Goal: Communication & Community: Answer question/provide support

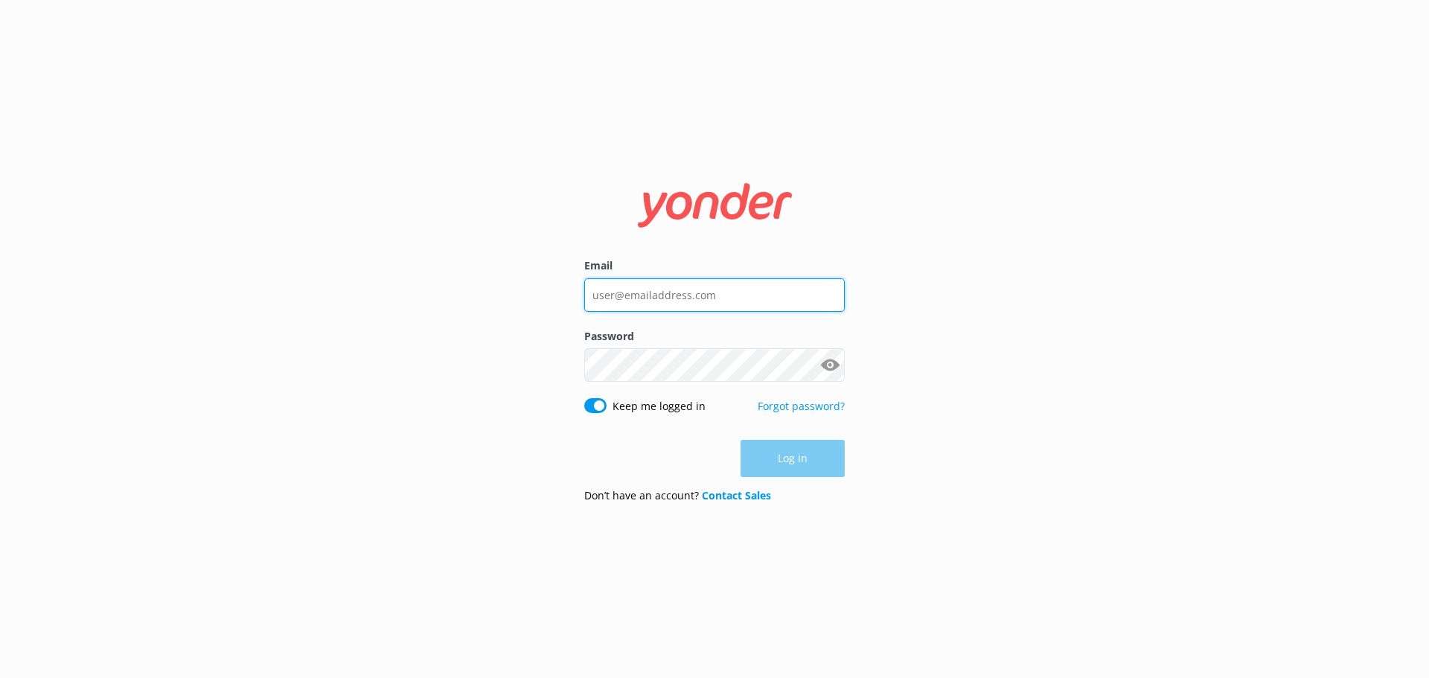
type input "[EMAIL_ADDRESS][DOMAIN_NAME]"
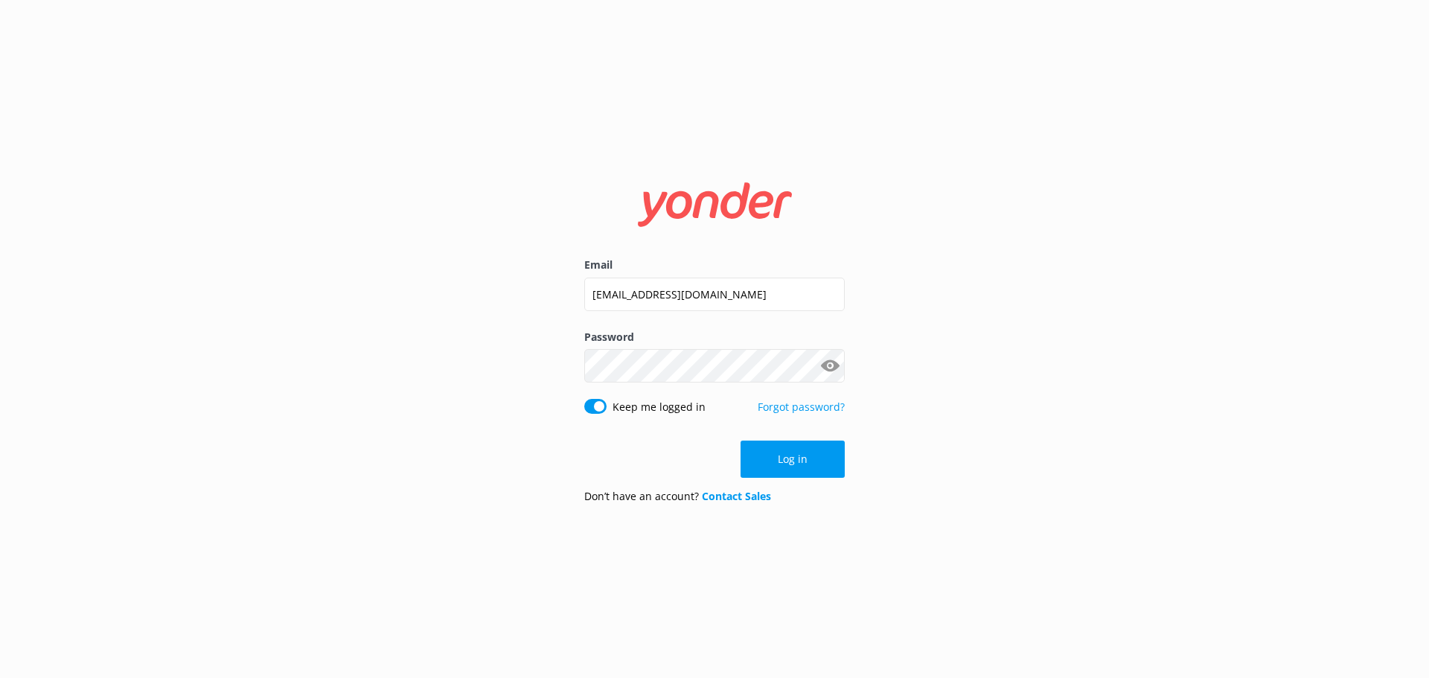
click at [780, 467] on div "Log in" at bounding box center [714, 459] width 261 height 37
click at [796, 453] on button "Log in" at bounding box center [793, 459] width 104 height 37
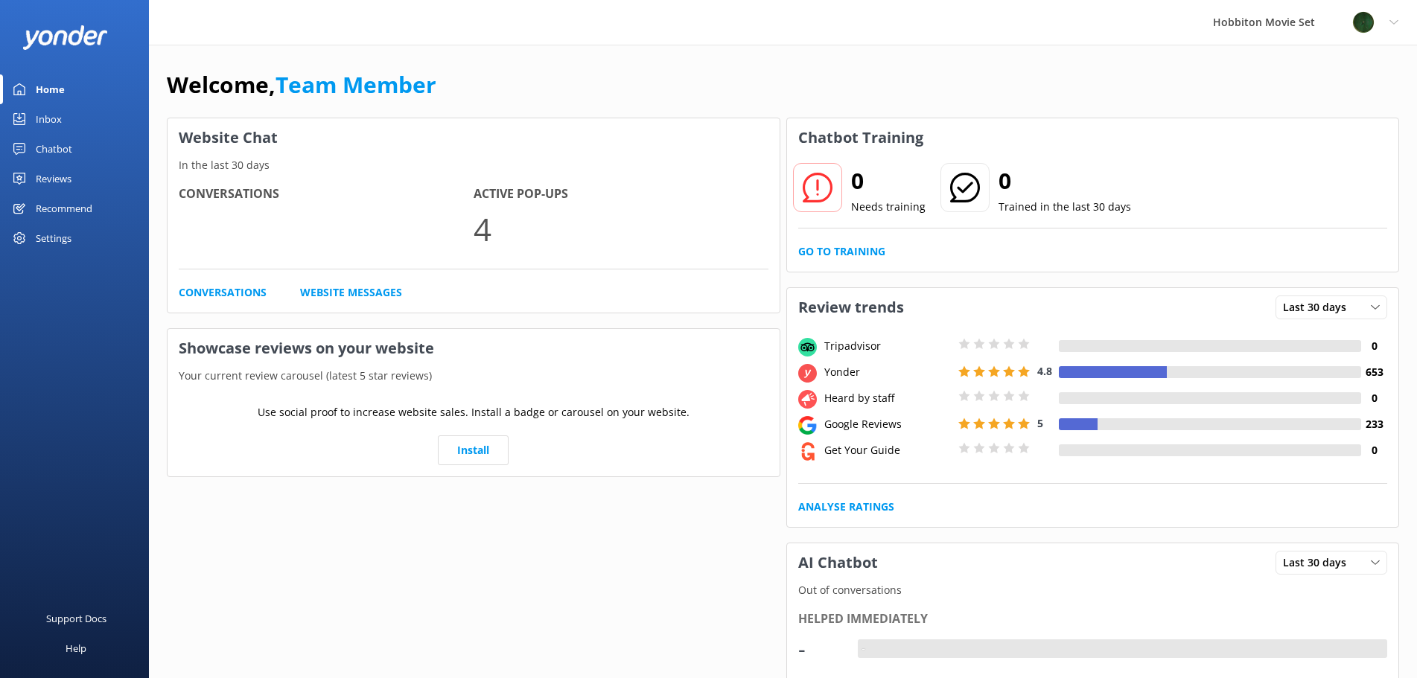
click at [60, 123] on div "Inbox" at bounding box center [49, 119] width 26 height 30
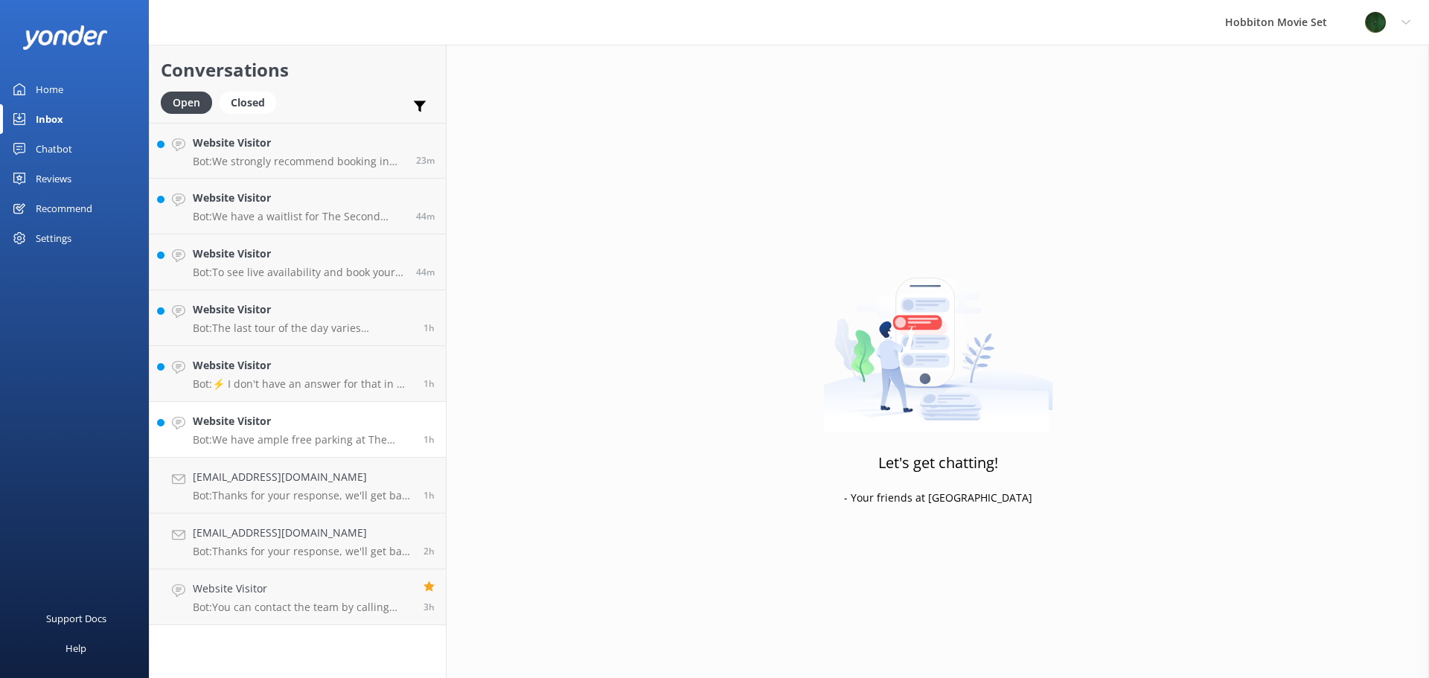
click at [351, 424] on h4 "Website Visitor" at bounding box center [303, 421] width 220 height 16
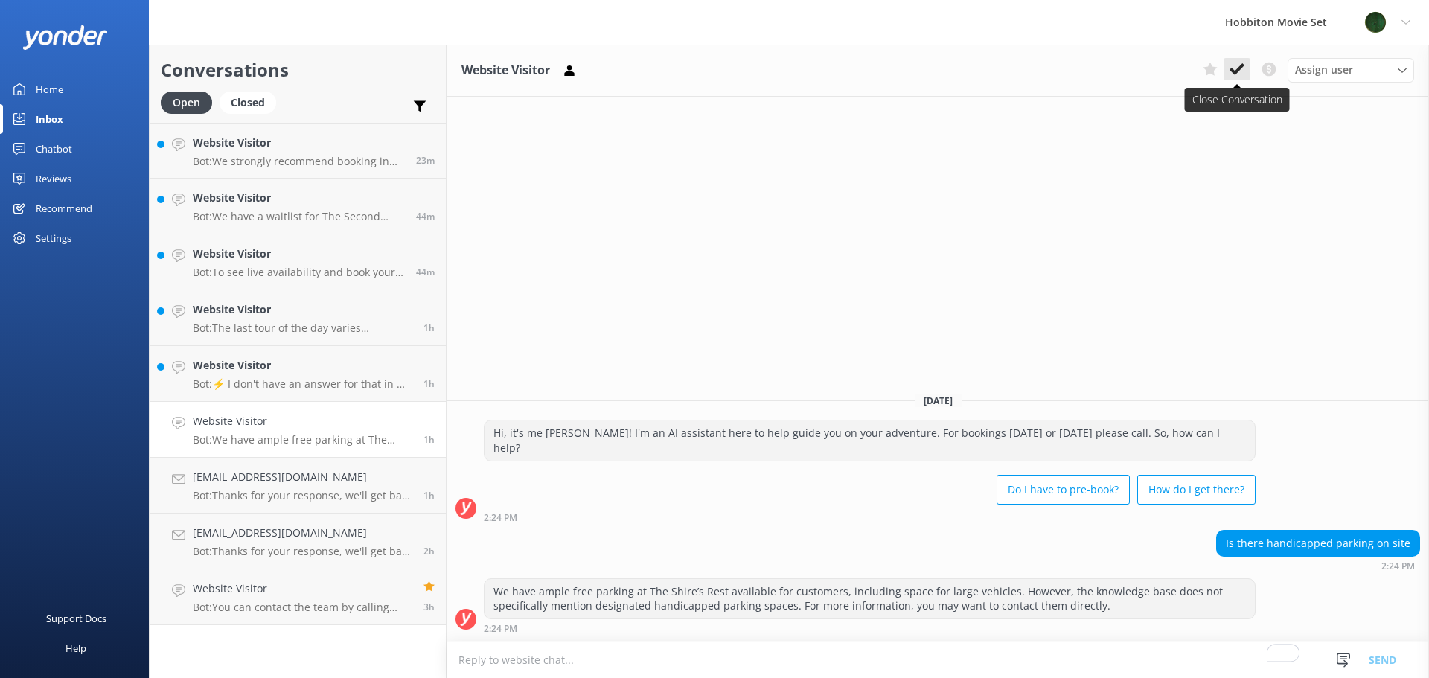
click at [1231, 68] on icon at bounding box center [1237, 69] width 15 height 15
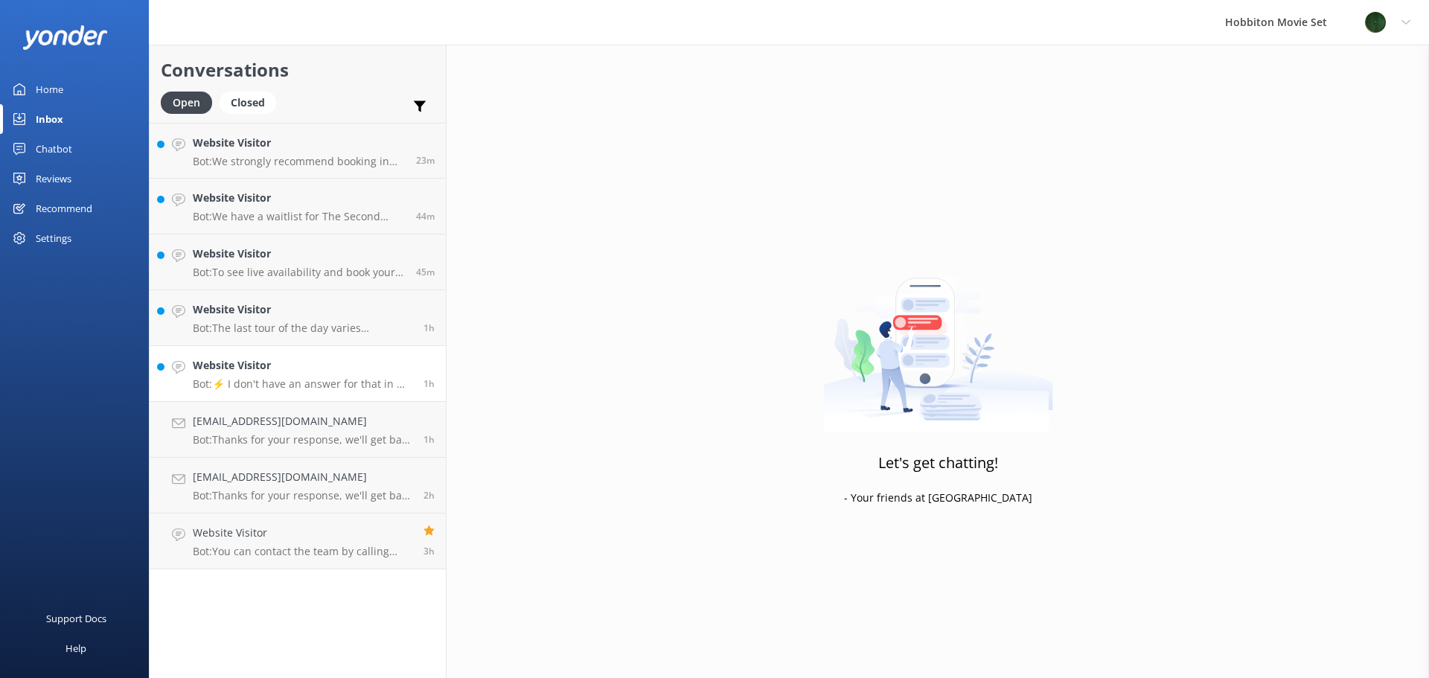
click at [322, 378] on p "Bot: ⚡ I don't have an answer for that in my knowledge base. Please try and rep…" at bounding box center [303, 383] width 220 height 13
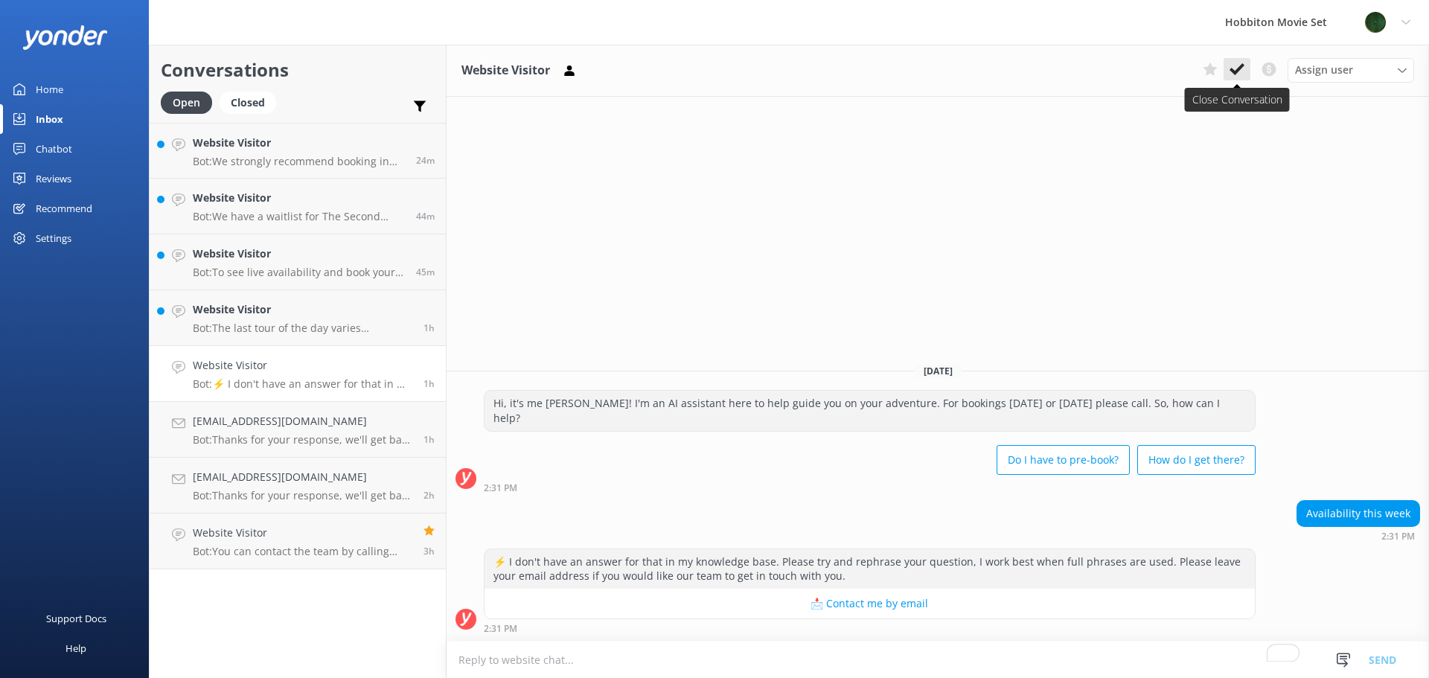
click at [1243, 66] on use at bounding box center [1237, 69] width 15 height 12
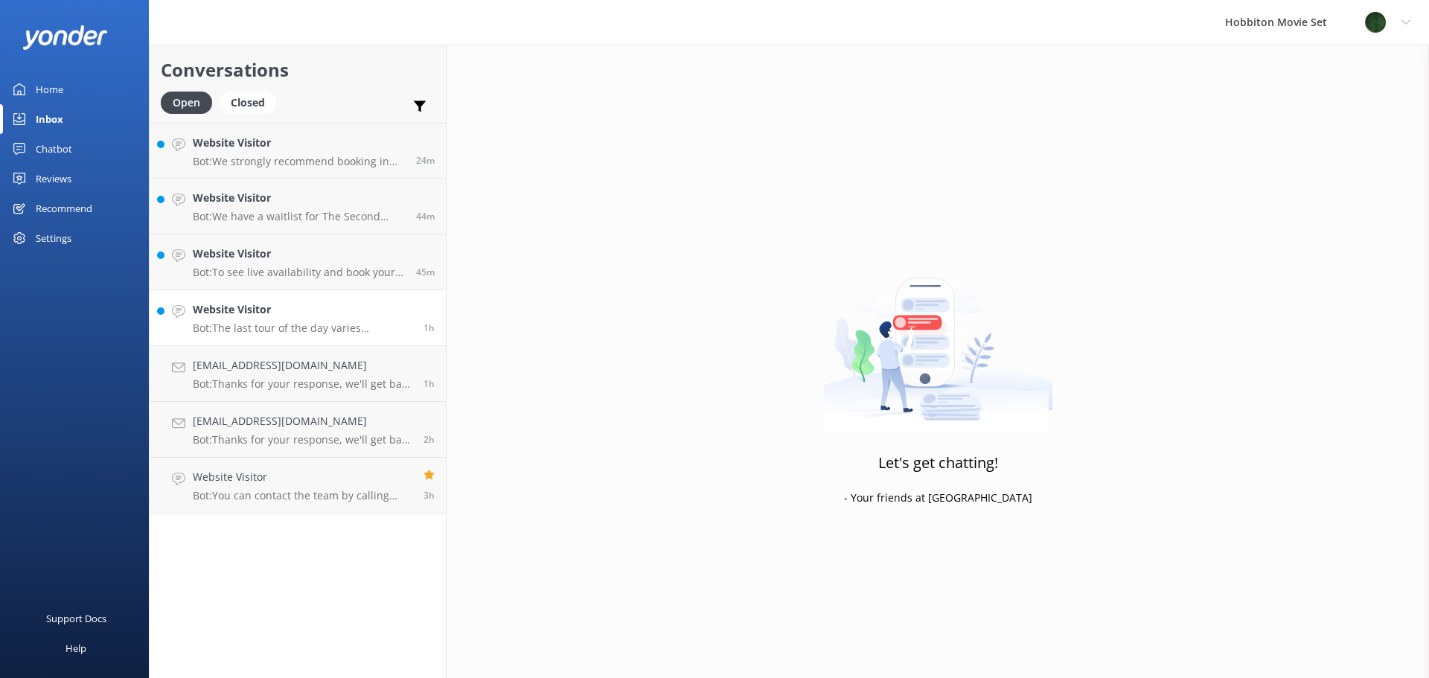
click at [326, 313] on h4 "Website Visitor" at bounding box center [303, 310] width 220 height 16
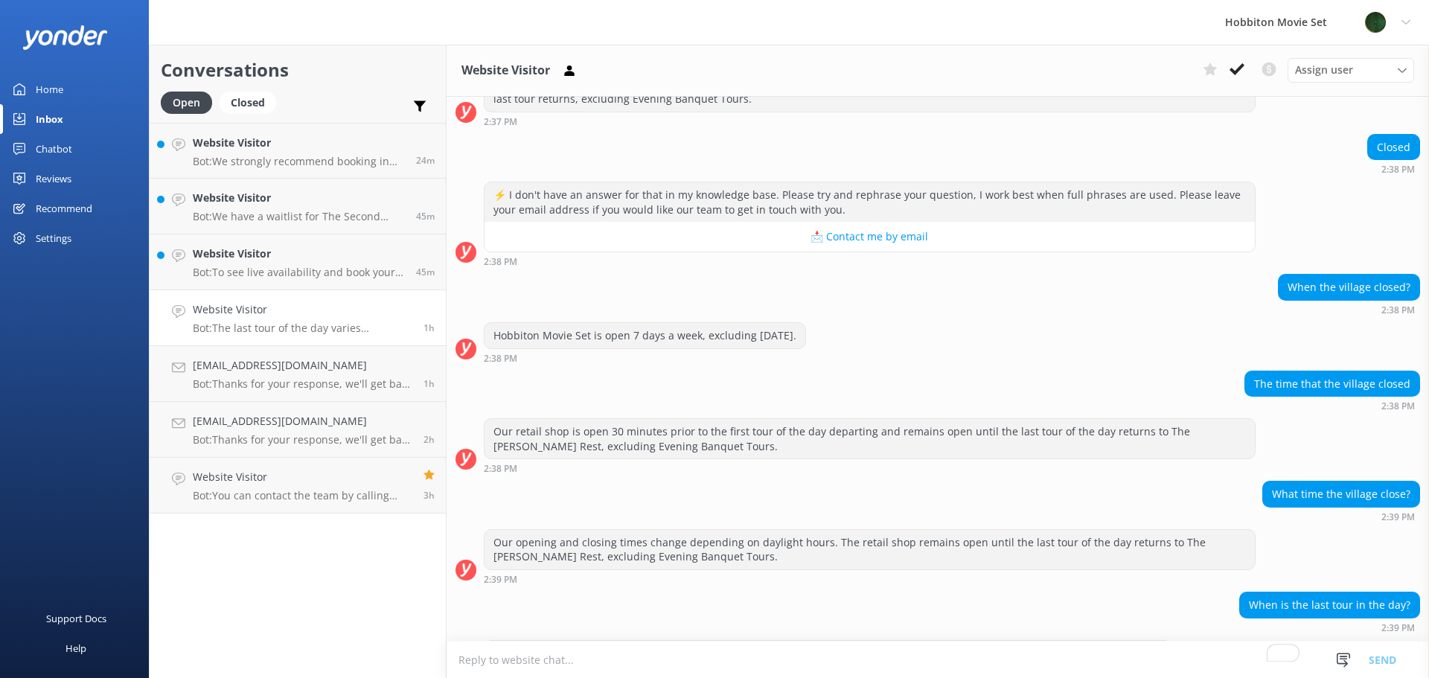
scroll to position [270, 0]
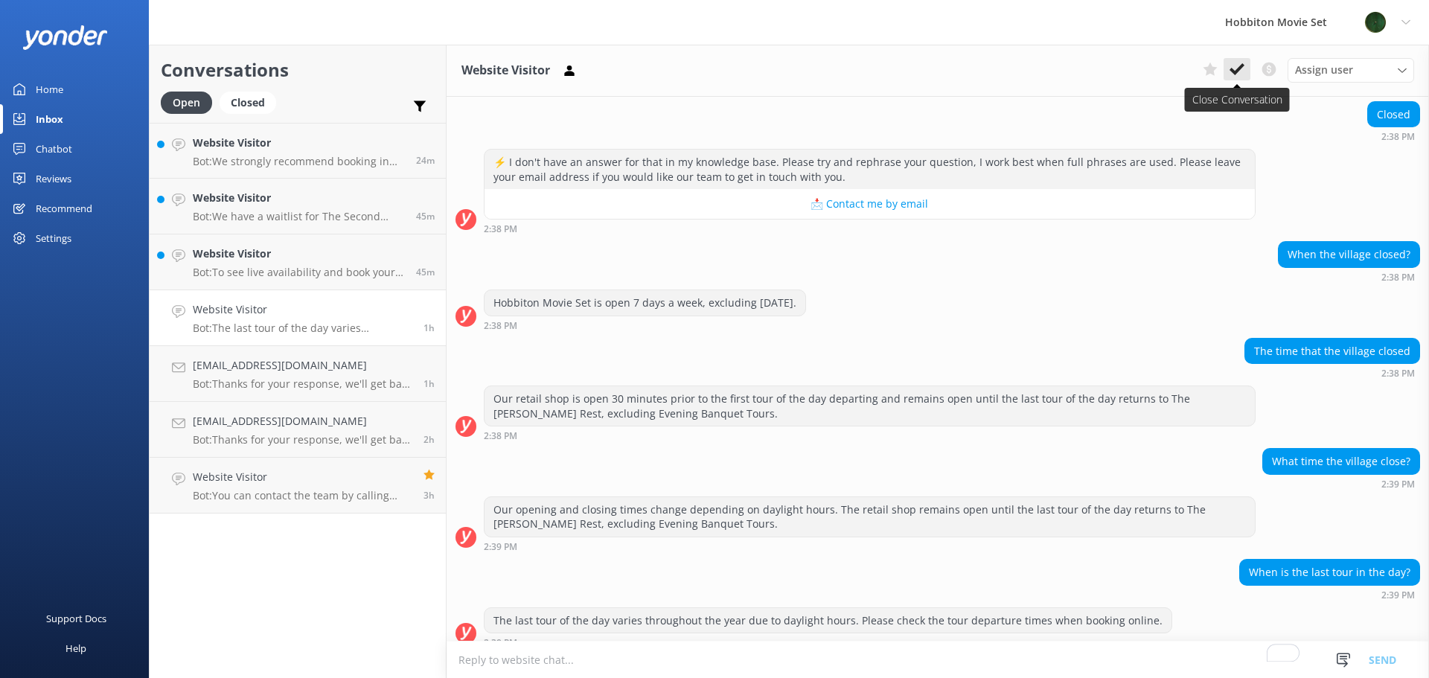
click at [1237, 74] on use at bounding box center [1237, 69] width 15 height 12
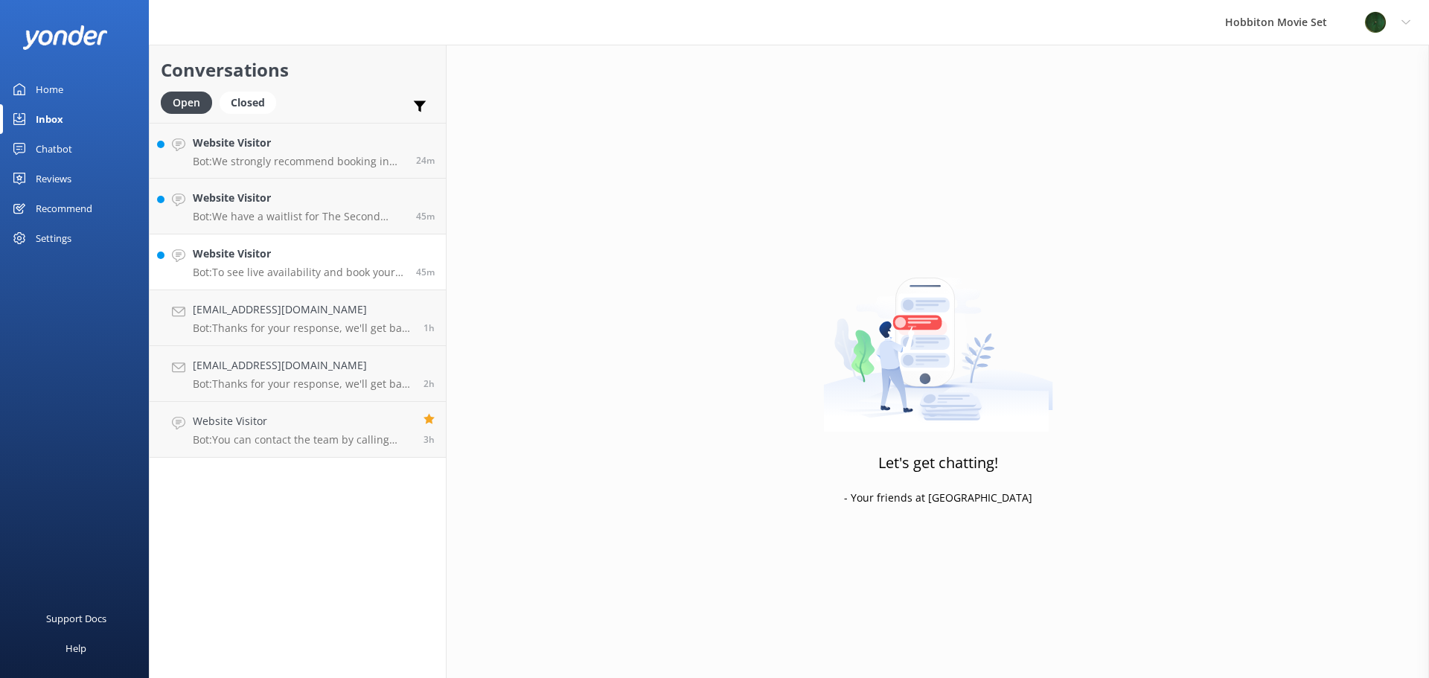
click at [238, 267] on p "Bot: To see live availability and book your Hobbiton tour for [DATE], please vi…" at bounding box center [299, 272] width 212 height 13
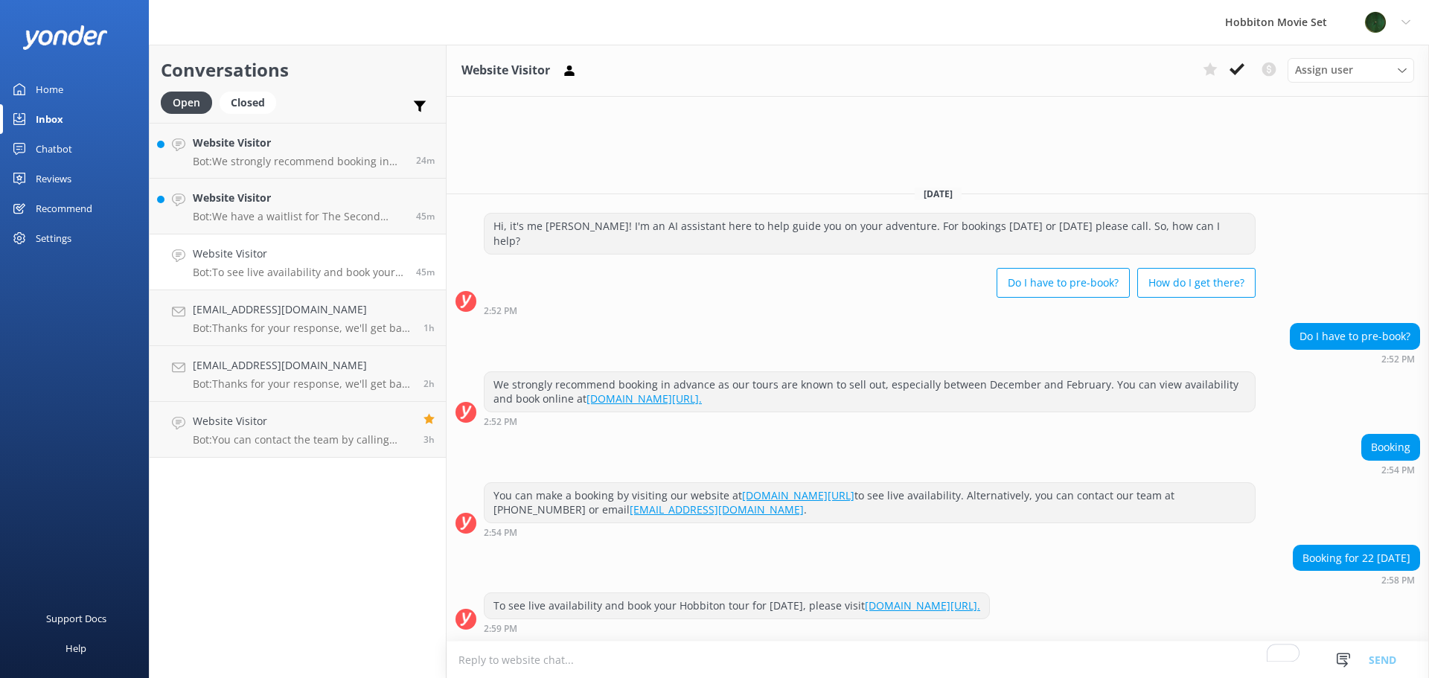
click at [1235, 68] on icon at bounding box center [1237, 69] width 15 height 15
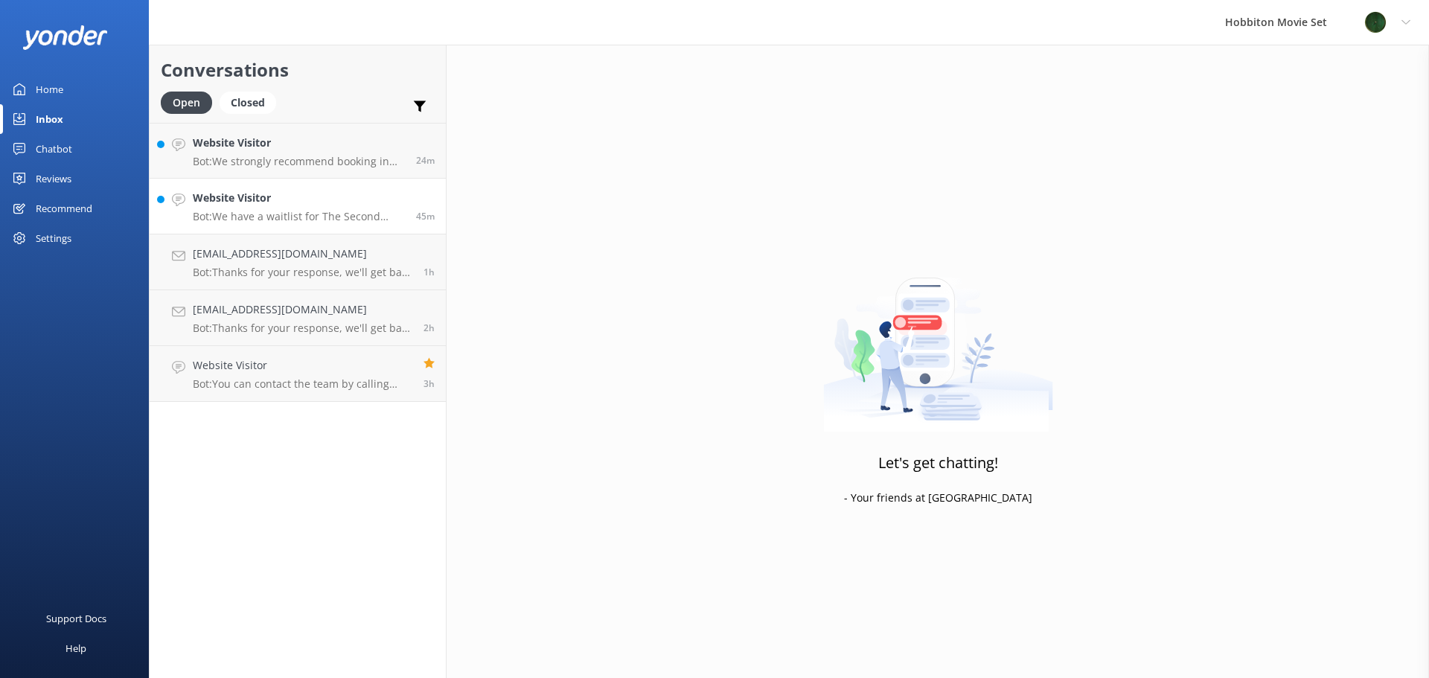
click at [260, 194] on h4 "Website Visitor" at bounding box center [299, 198] width 212 height 16
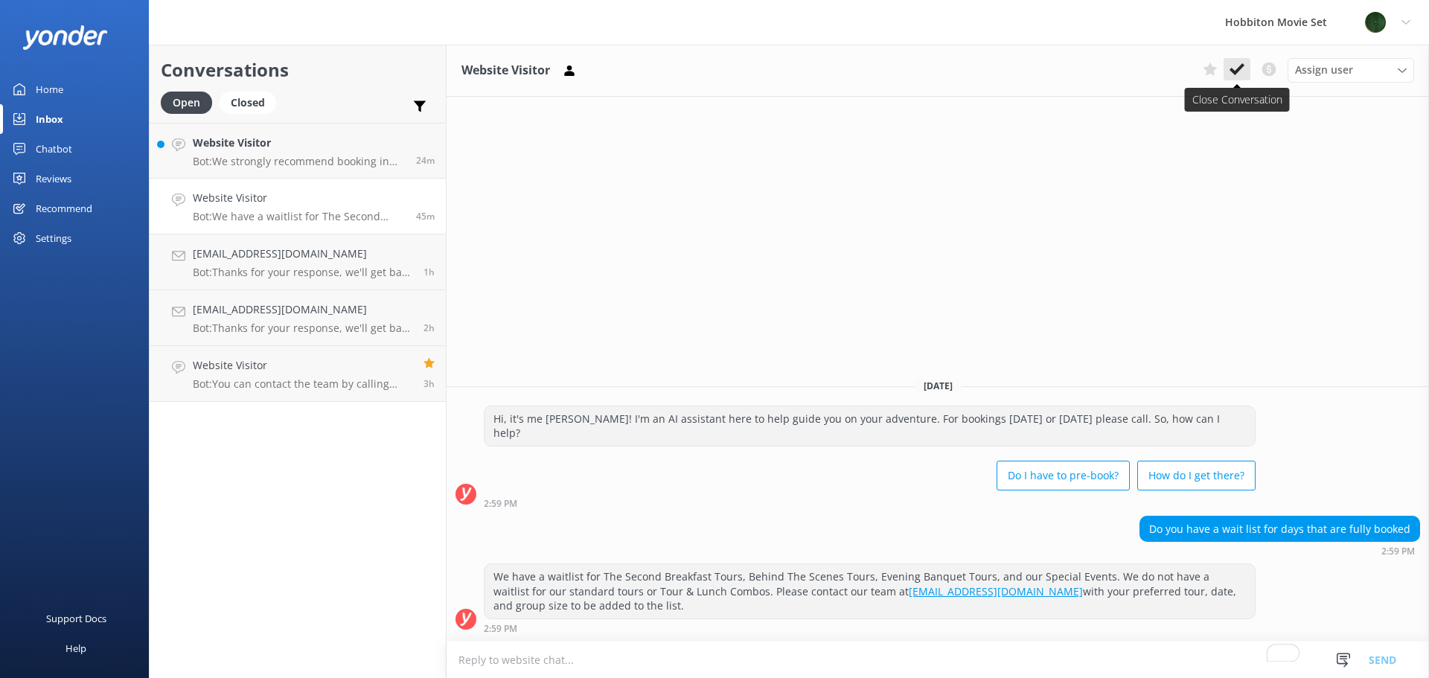
click at [1240, 64] on icon at bounding box center [1237, 69] width 15 height 15
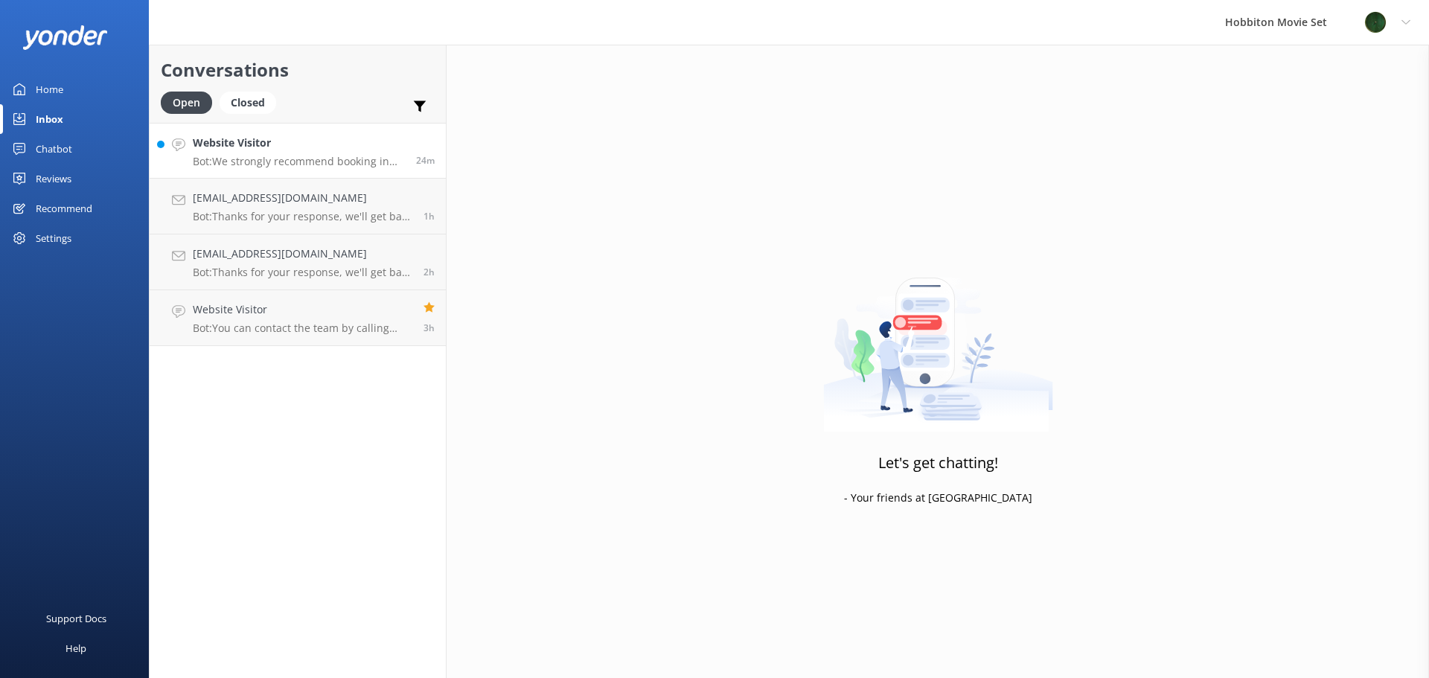
click at [282, 158] on p "Bot: We strongly recommend booking in advance as our tours are known to sell ou…" at bounding box center [299, 161] width 212 height 13
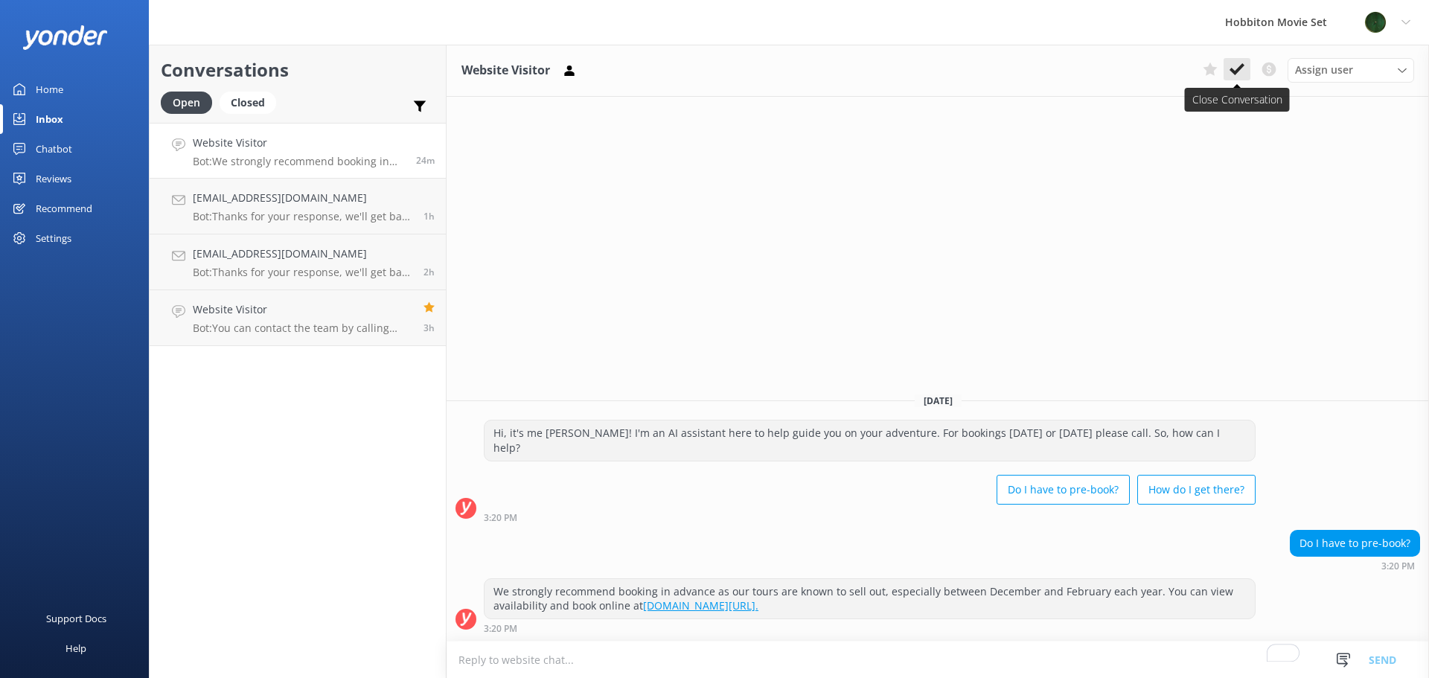
click at [1240, 68] on use at bounding box center [1237, 69] width 15 height 12
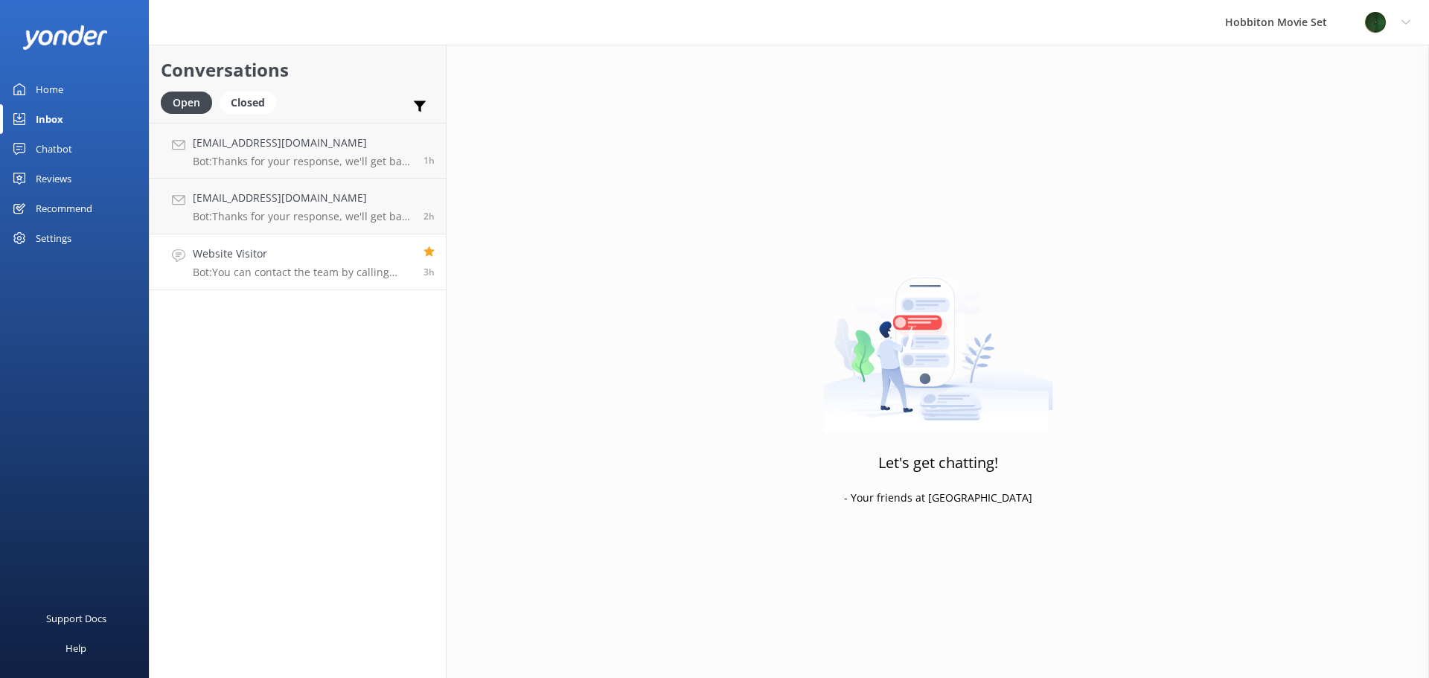
click at [277, 264] on div "Website Visitor Bot: You can contact the team by calling [PHONE_NUMBER] or emai…" at bounding box center [303, 262] width 220 height 33
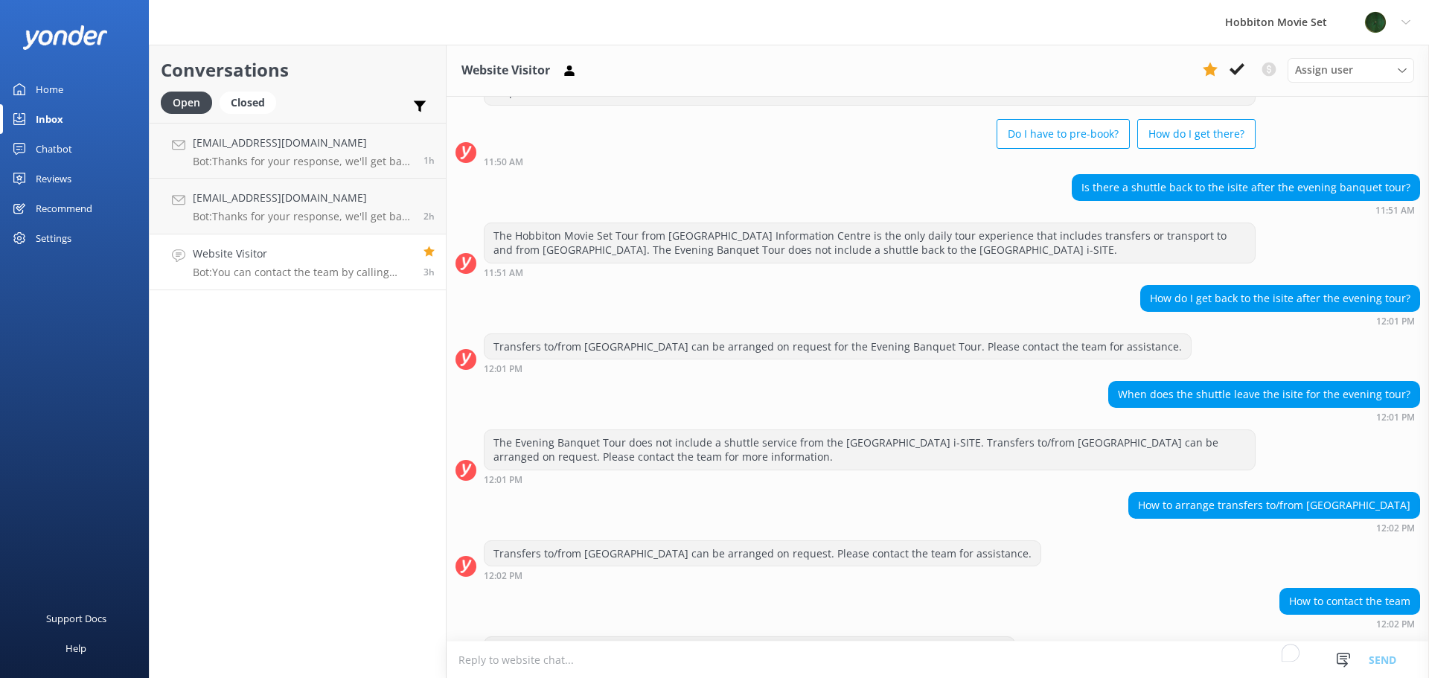
scroll to position [130, 0]
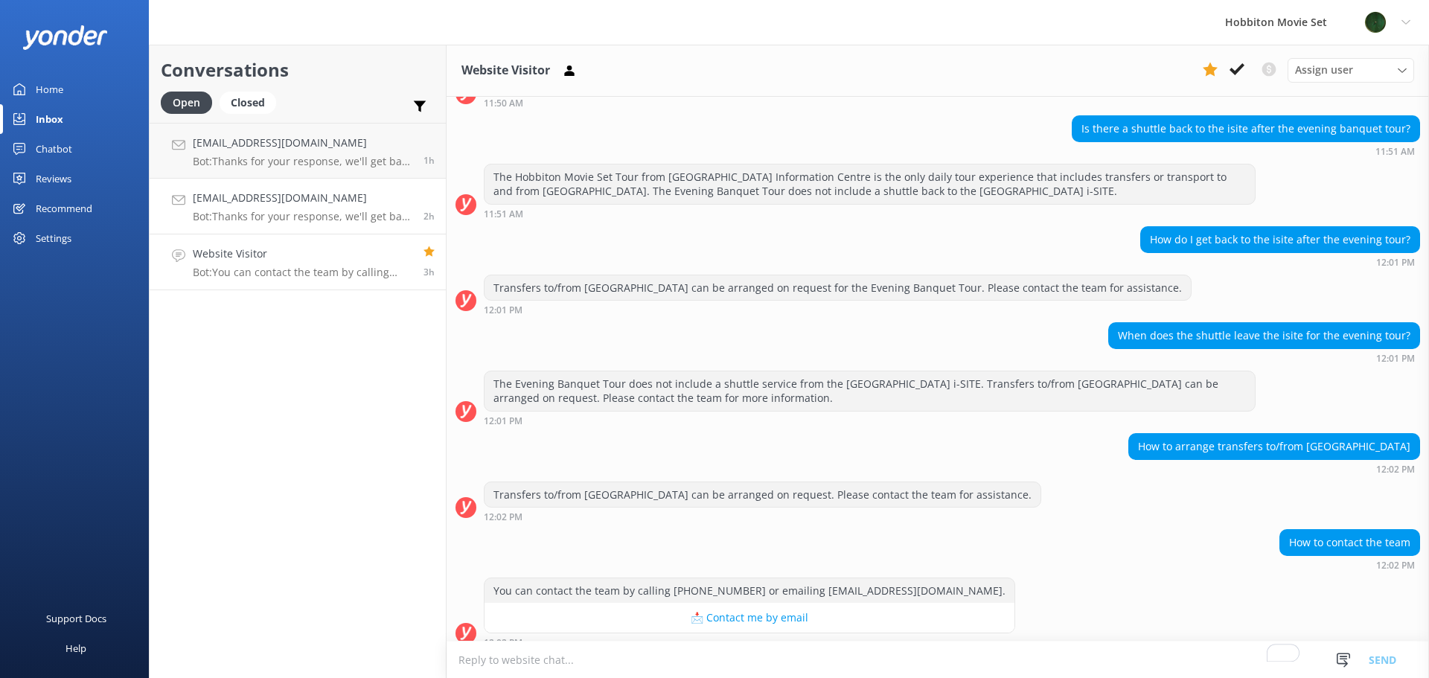
click at [239, 225] on link "[EMAIL_ADDRESS][DOMAIN_NAME] Bot: Thanks for your response, we'll get back to y…" at bounding box center [298, 207] width 296 height 56
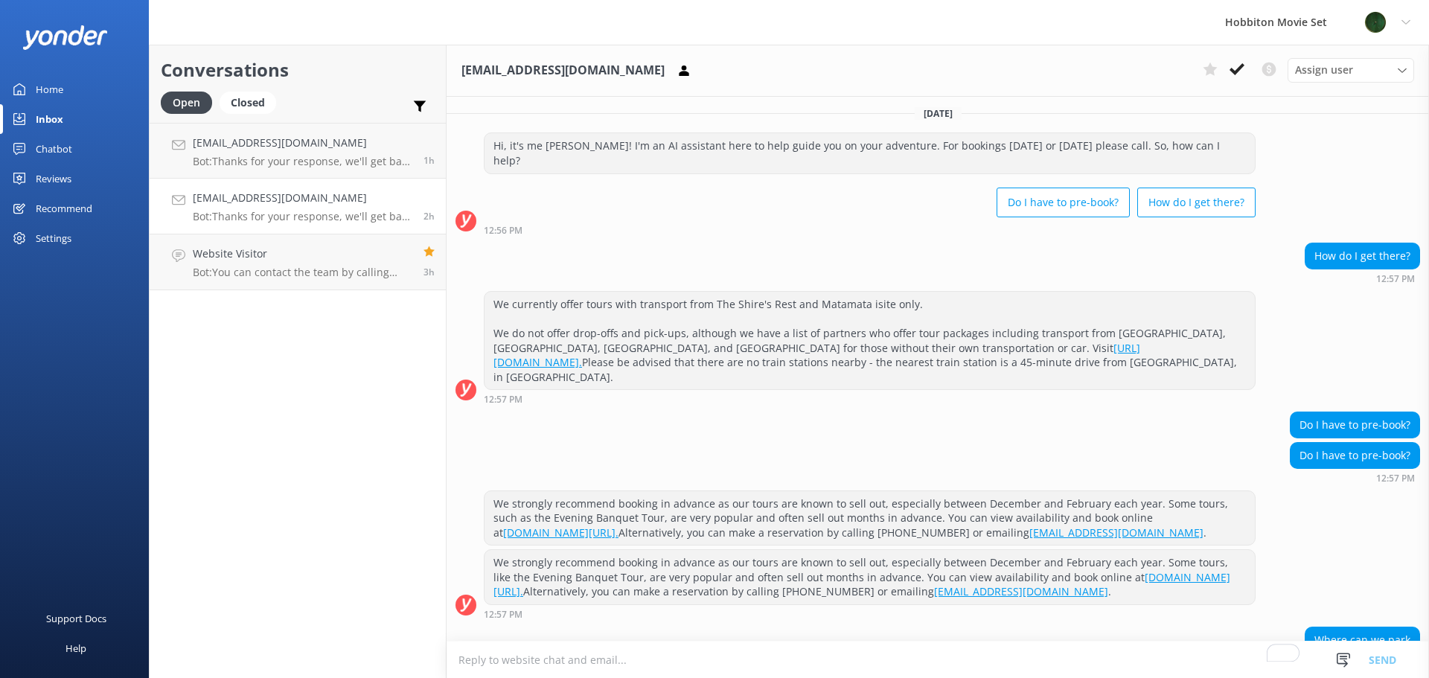
scroll to position [351, 0]
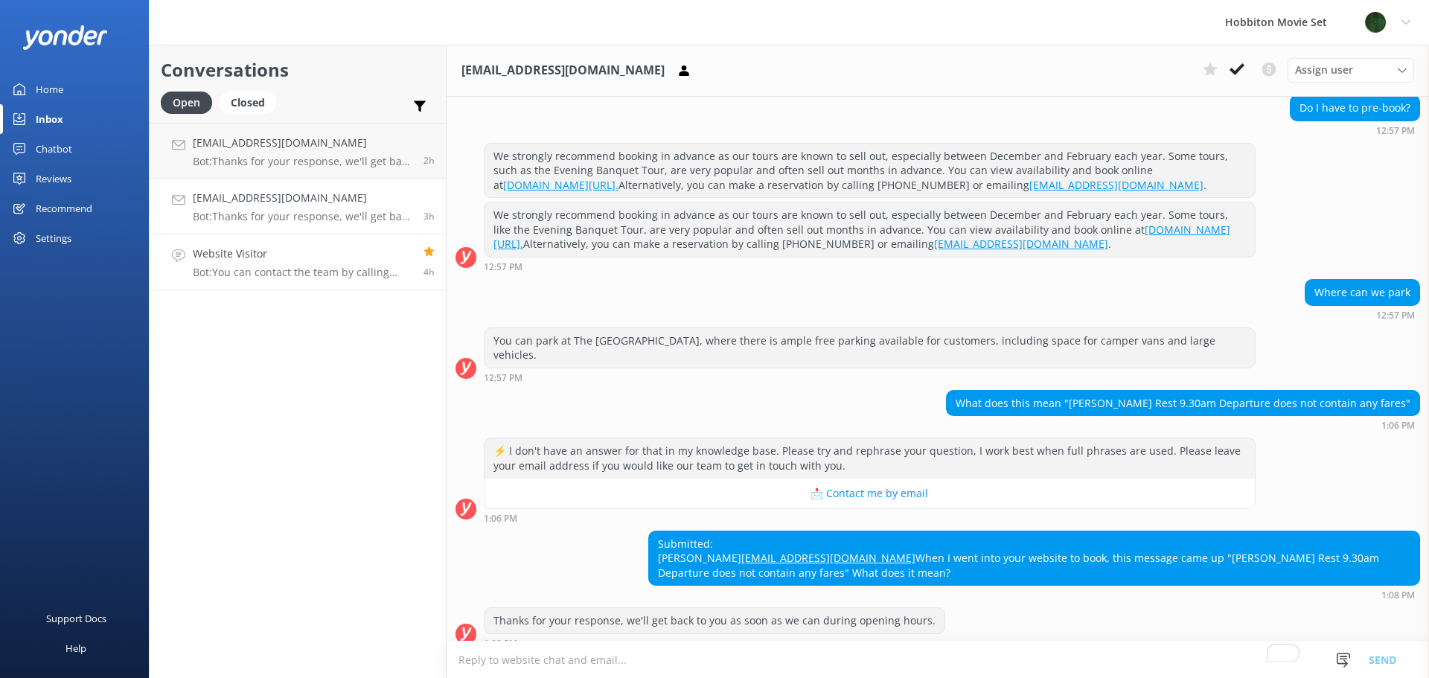
click at [222, 264] on div "Website Visitor Bot: You can contact the team by calling [PHONE_NUMBER] or emai…" at bounding box center [303, 262] width 220 height 33
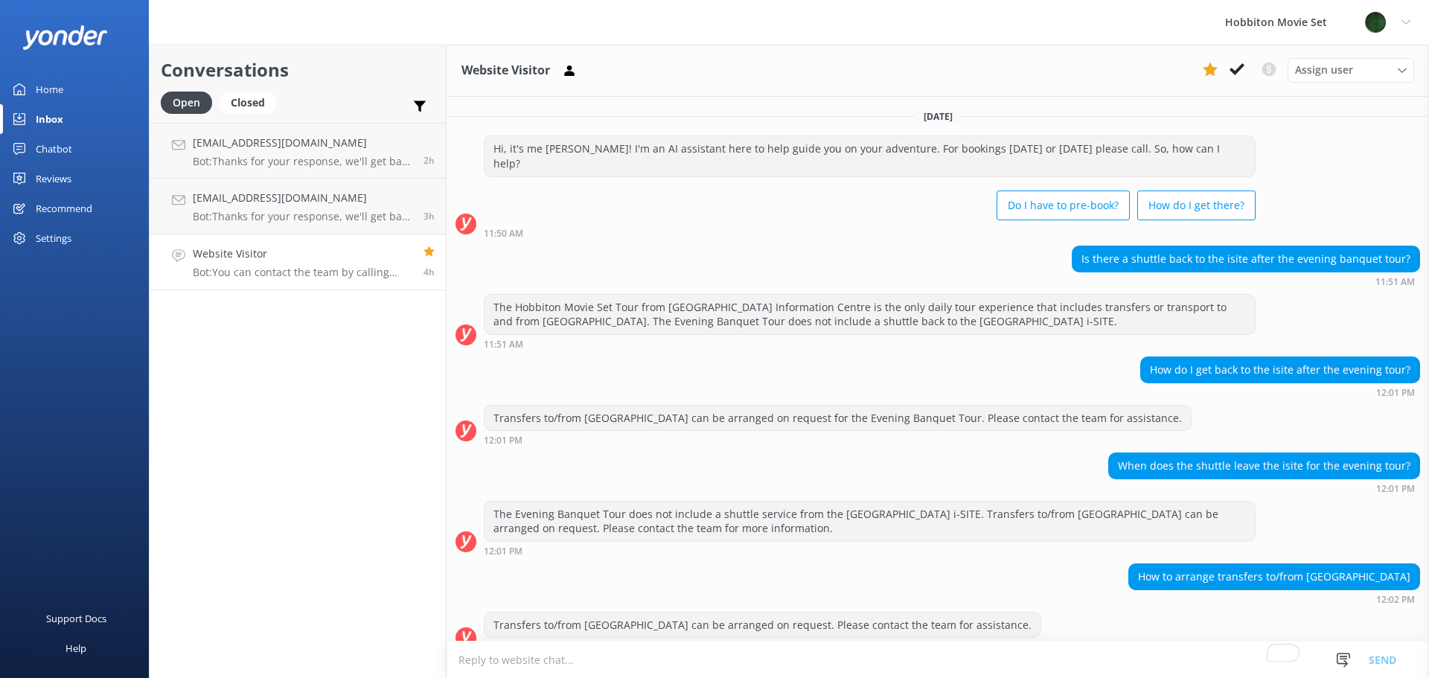
scroll to position [130, 0]
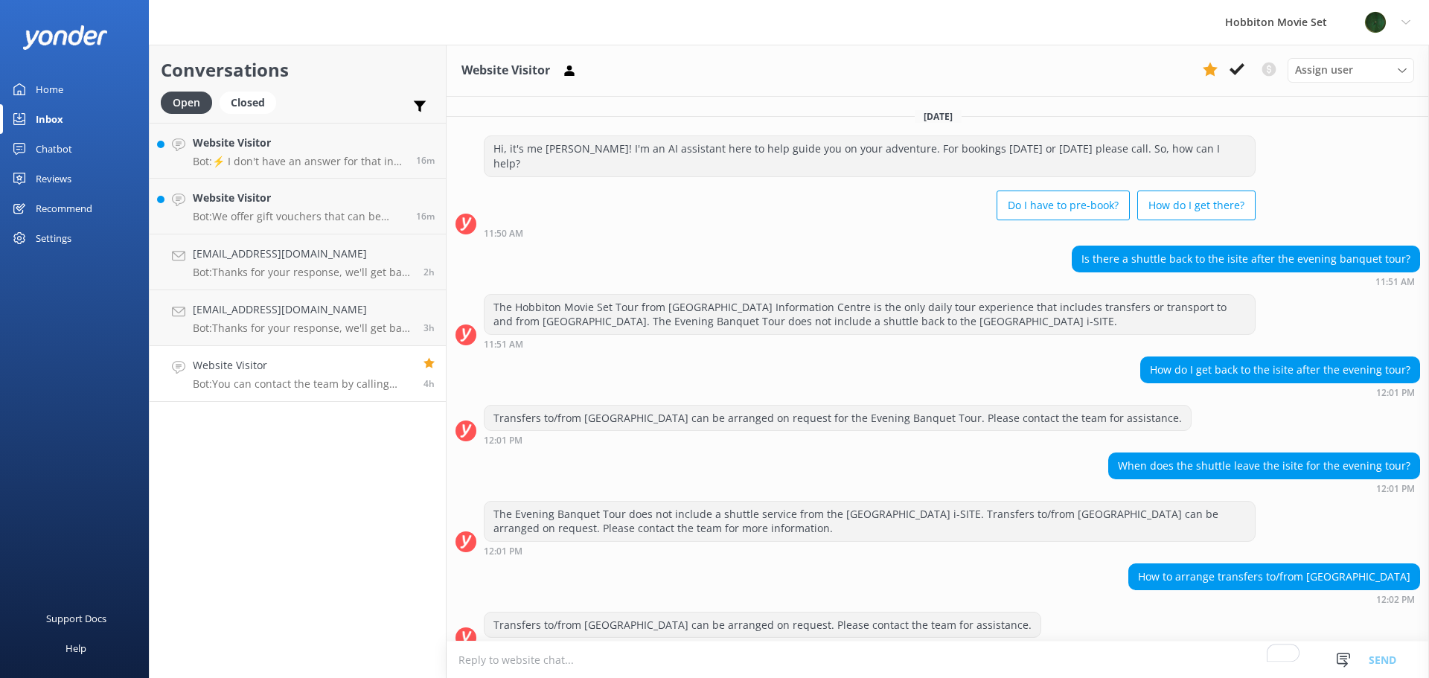
scroll to position [130, 0]
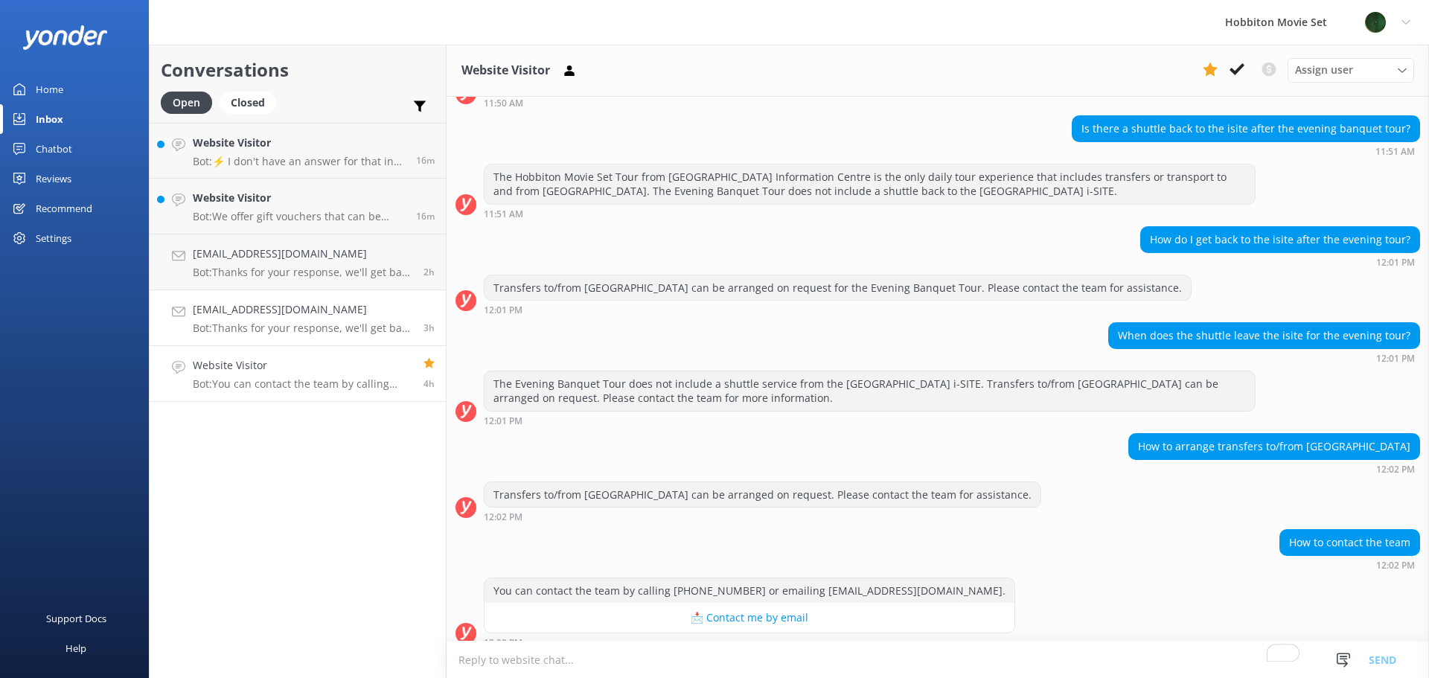
click at [310, 330] on p "Bot: Thanks for your response, we'll get back to you as soon as we can during o…" at bounding box center [303, 328] width 220 height 13
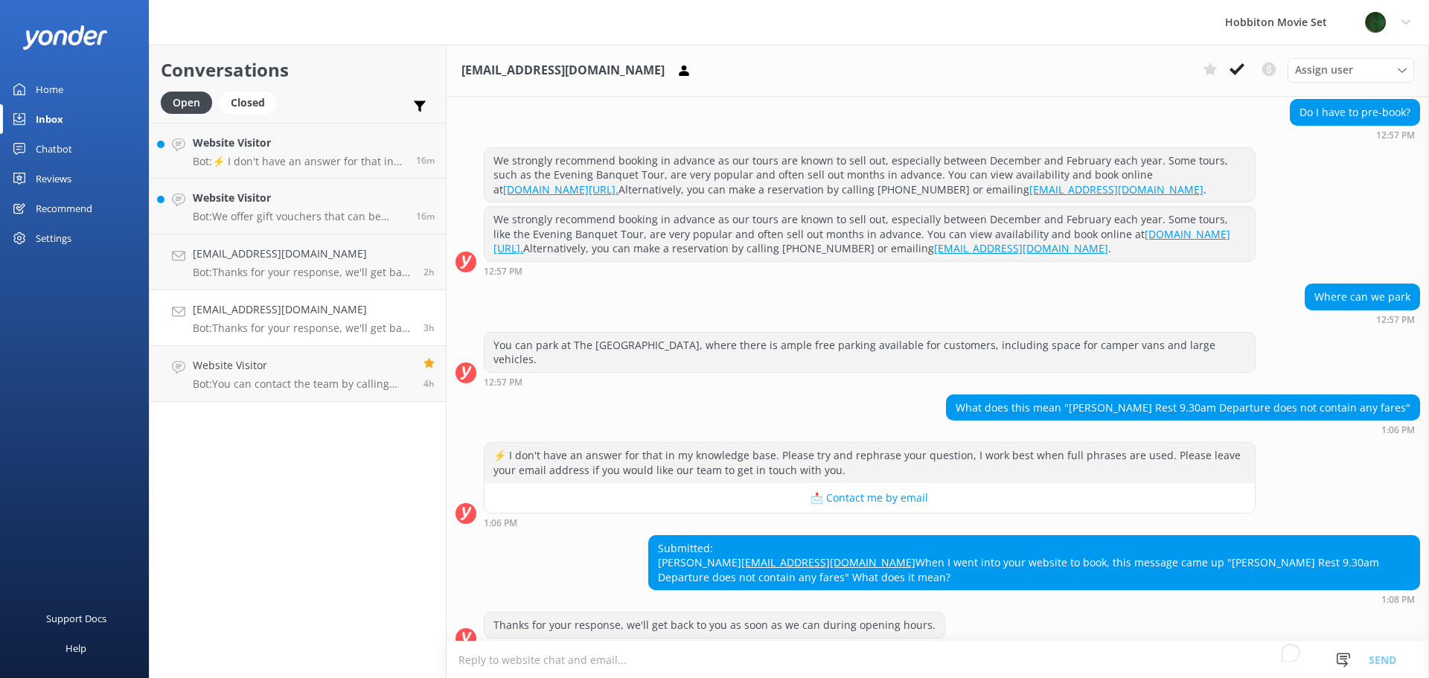
scroll to position [351, 0]
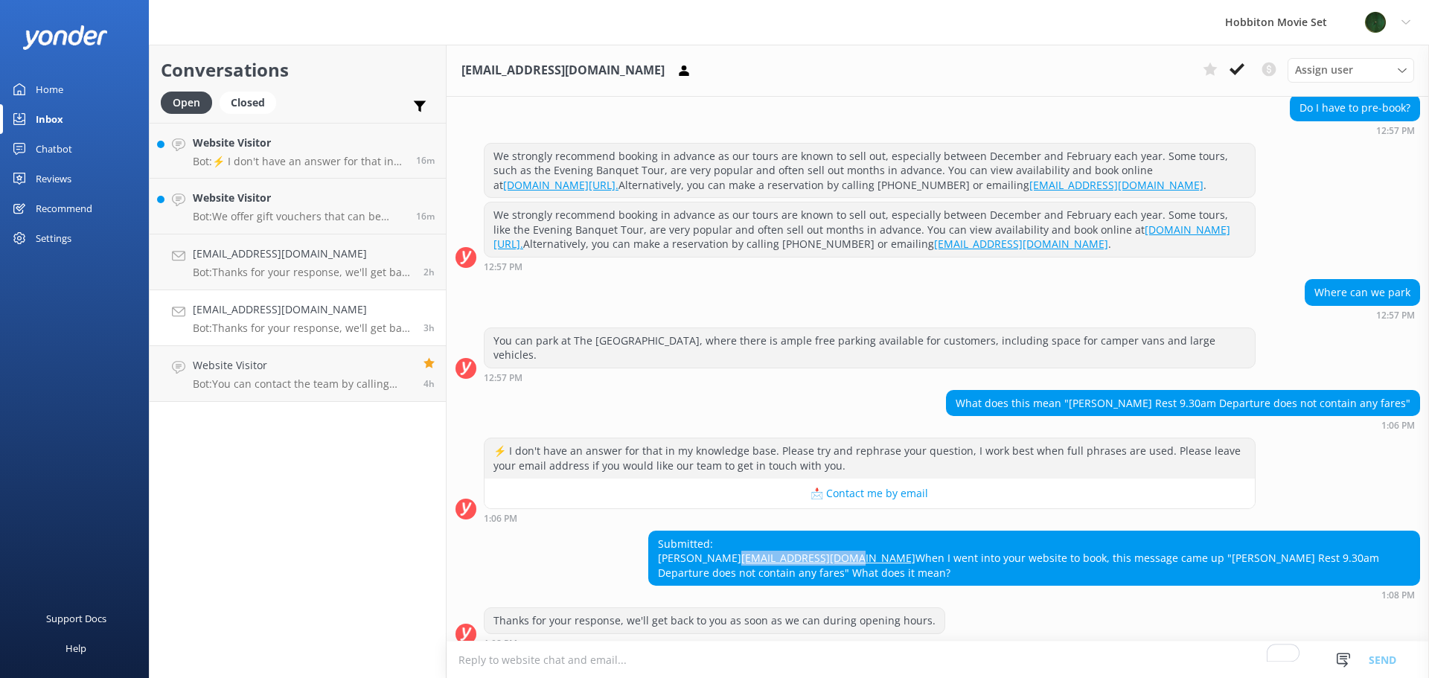
drag, startPoint x: 816, startPoint y: 541, endPoint x: 711, endPoint y: 549, distance: 105.4
click at [711, 549] on div "Submitted: [PERSON_NAME] [EMAIL_ADDRESS][DOMAIN_NAME] When I went into your web…" at bounding box center [1034, 559] width 771 height 54
copy link "[EMAIL_ADDRESS][DOMAIN_NAME]"
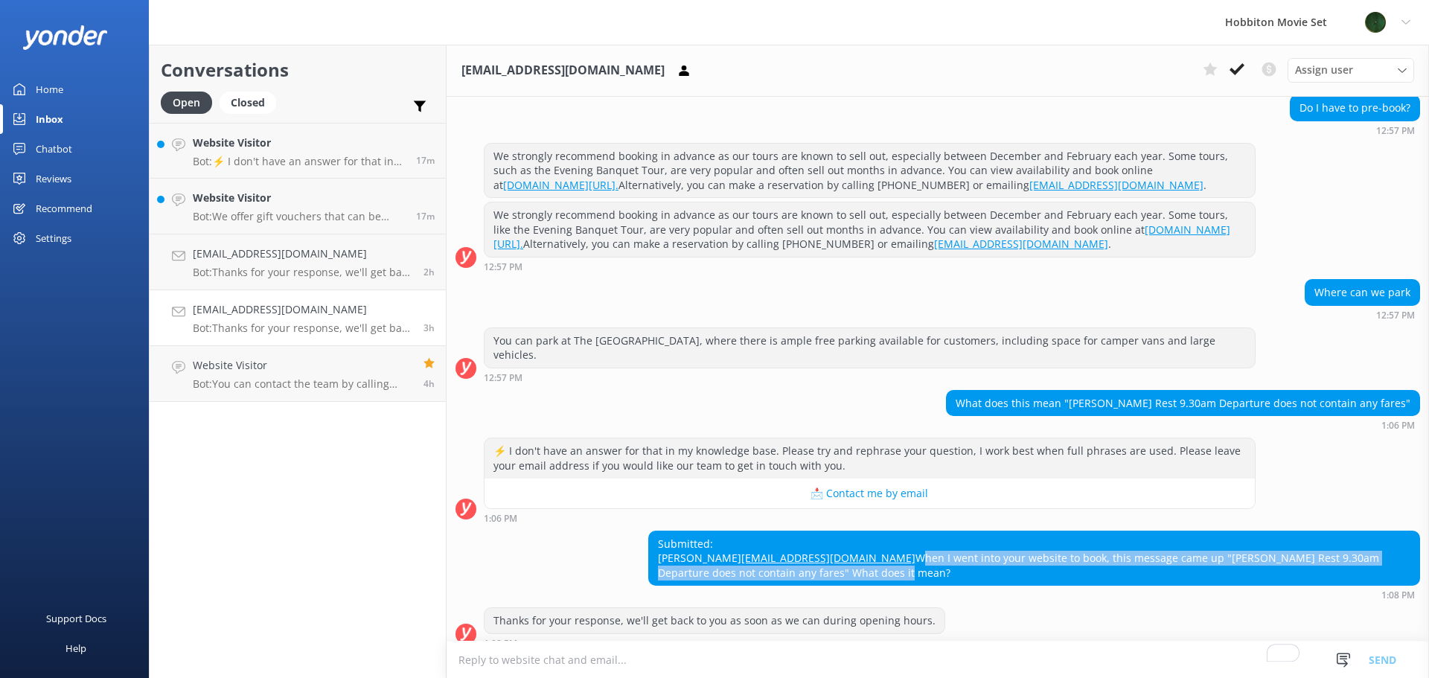
drag, startPoint x: 713, startPoint y: 558, endPoint x: 1428, endPoint y: 557, distance: 714.7
click at [1428, 557] on div "[DATE] Hi, it's me [PERSON_NAME]! I'm an AI assistant here to help guide you on…" at bounding box center [938, 369] width 983 height 544
copy div "When I went into your website to book, this message came up "[PERSON_NAME] Rest…"
click at [1233, 72] on use at bounding box center [1237, 69] width 15 height 12
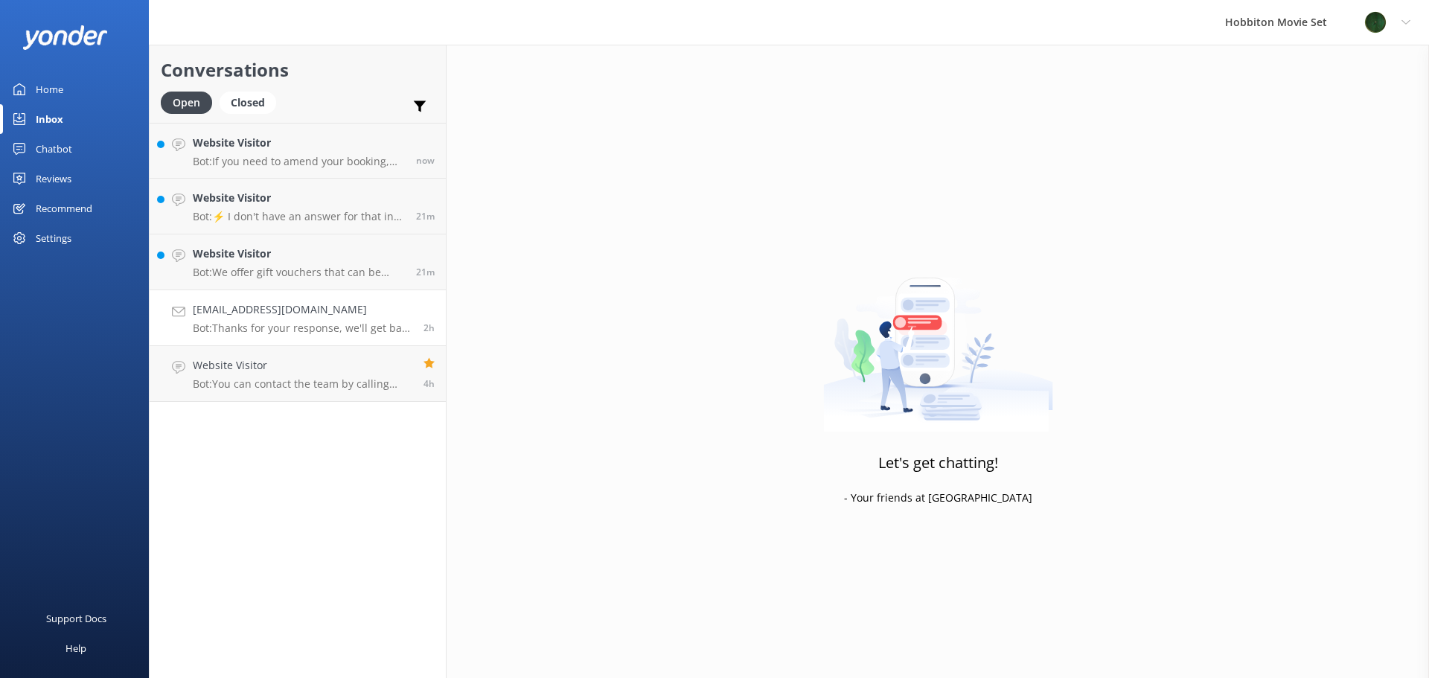
drag, startPoint x: 299, startPoint y: 340, endPoint x: 295, endPoint y: 334, distance: 8.1
click at [300, 340] on link "[EMAIL_ADDRESS][DOMAIN_NAME] Bot: Thanks for your response, we'll get back to y…" at bounding box center [298, 318] width 296 height 56
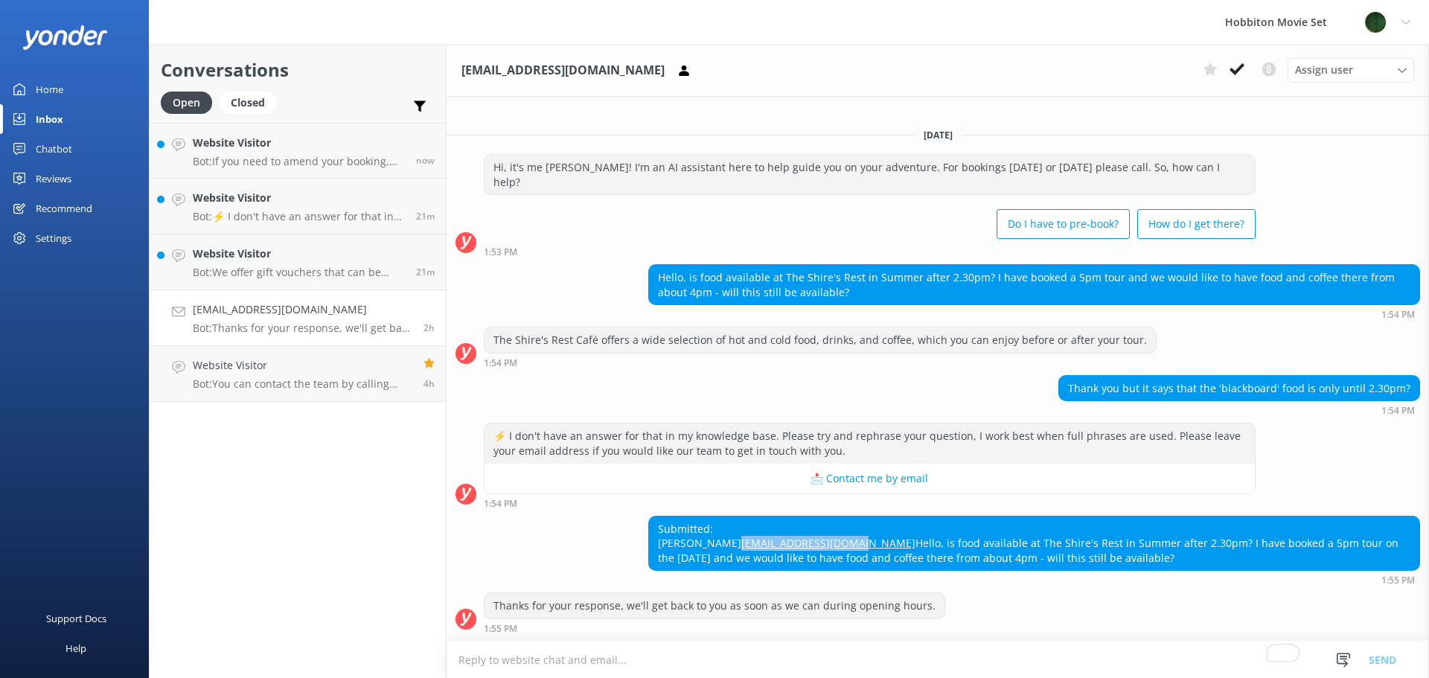
drag, startPoint x: 776, startPoint y: 528, endPoint x: 660, endPoint y: 531, distance: 116.2
click at [660, 531] on div "Submitted: Jess [EMAIL_ADDRESS][DOMAIN_NAME] Hello, is food available at The Sh…" at bounding box center [1034, 544] width 771 height 54
copy link "[EMAIL_ADDRESS][DOMAIN_NAME]"
drag, startPoint x: 931, startPoint y: 555, endPoint x: 660, endPoint y: 542, distance: 271.3
click at [660, 542] on div "Submitted: Jess [EMAIL_ADDRESS][DOMAIN_NAME] Hello, is food available at The Sh…" at bounding box center [1034, 544] width 771 height 54
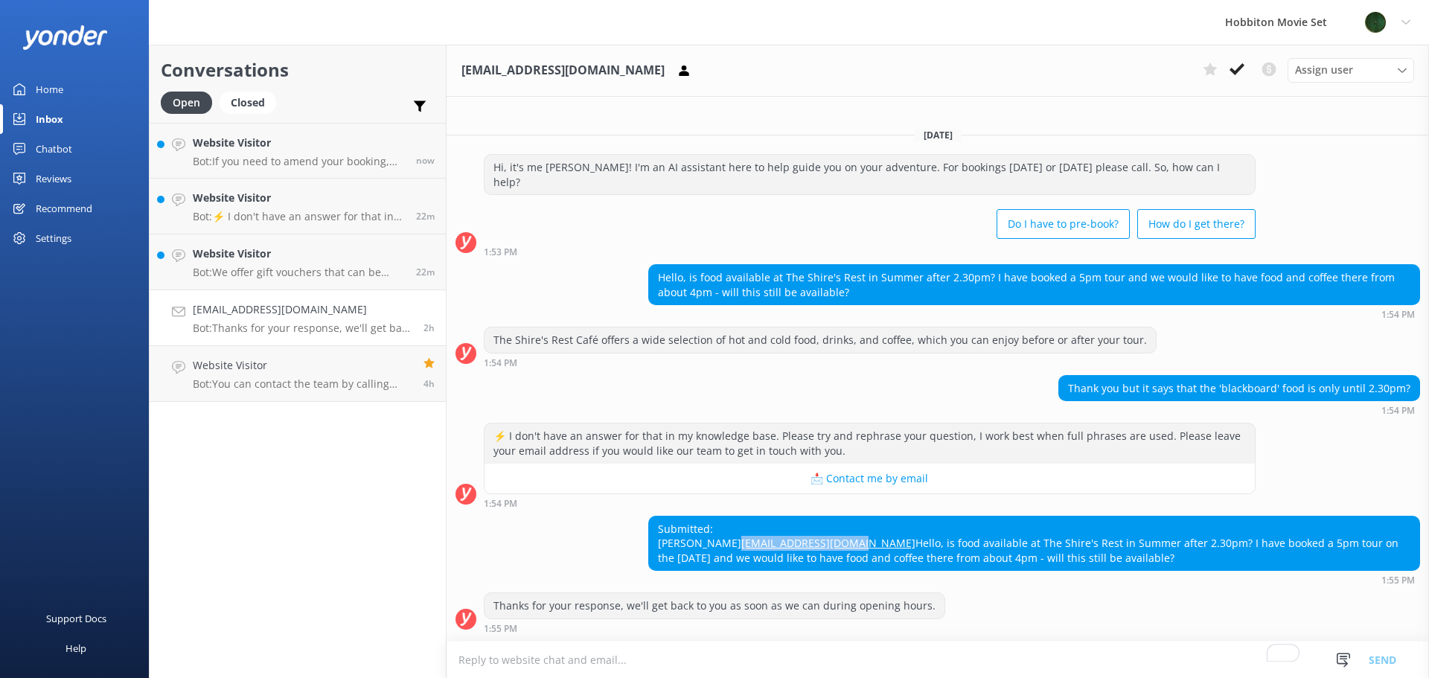
copy div "Hello, is food available at The Shire's Rest in Summer after 2.30pm? I have boo…"
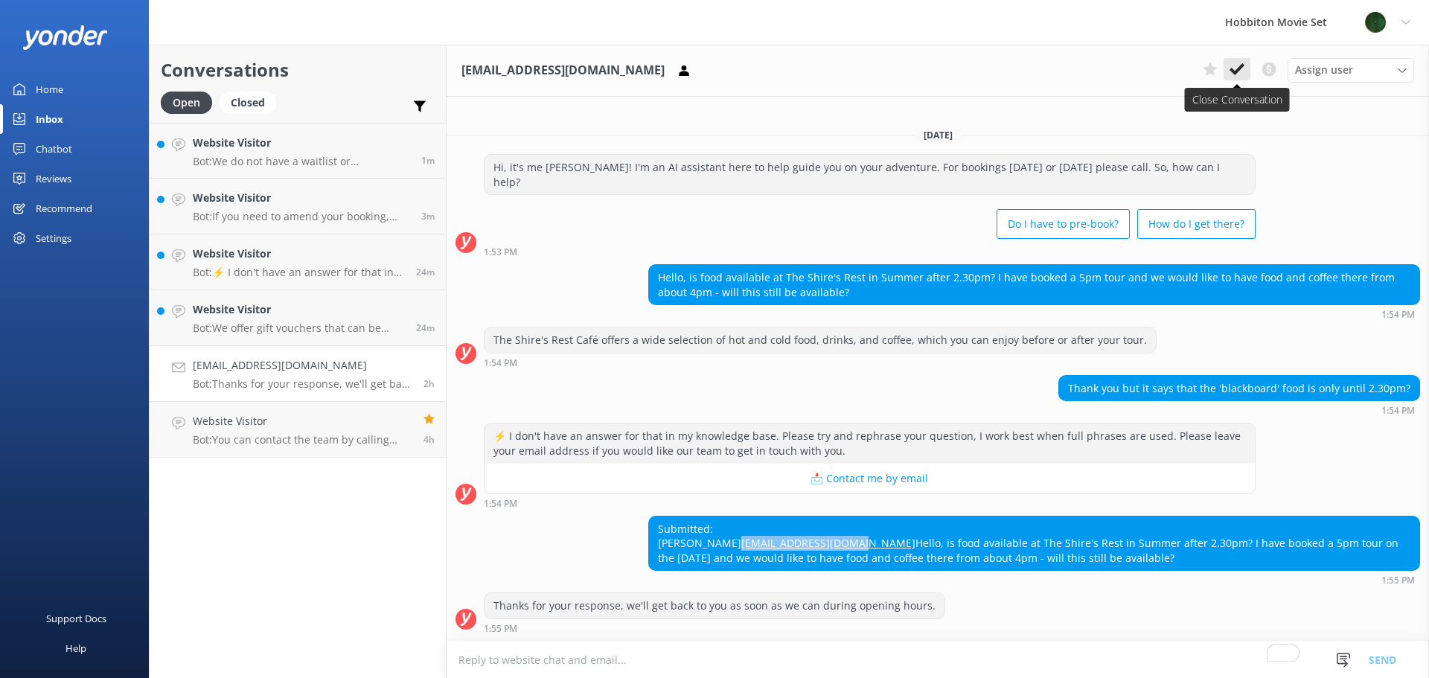
click at [1242, 71] on icon at bounding box center [1237, 69] width 15 height 15
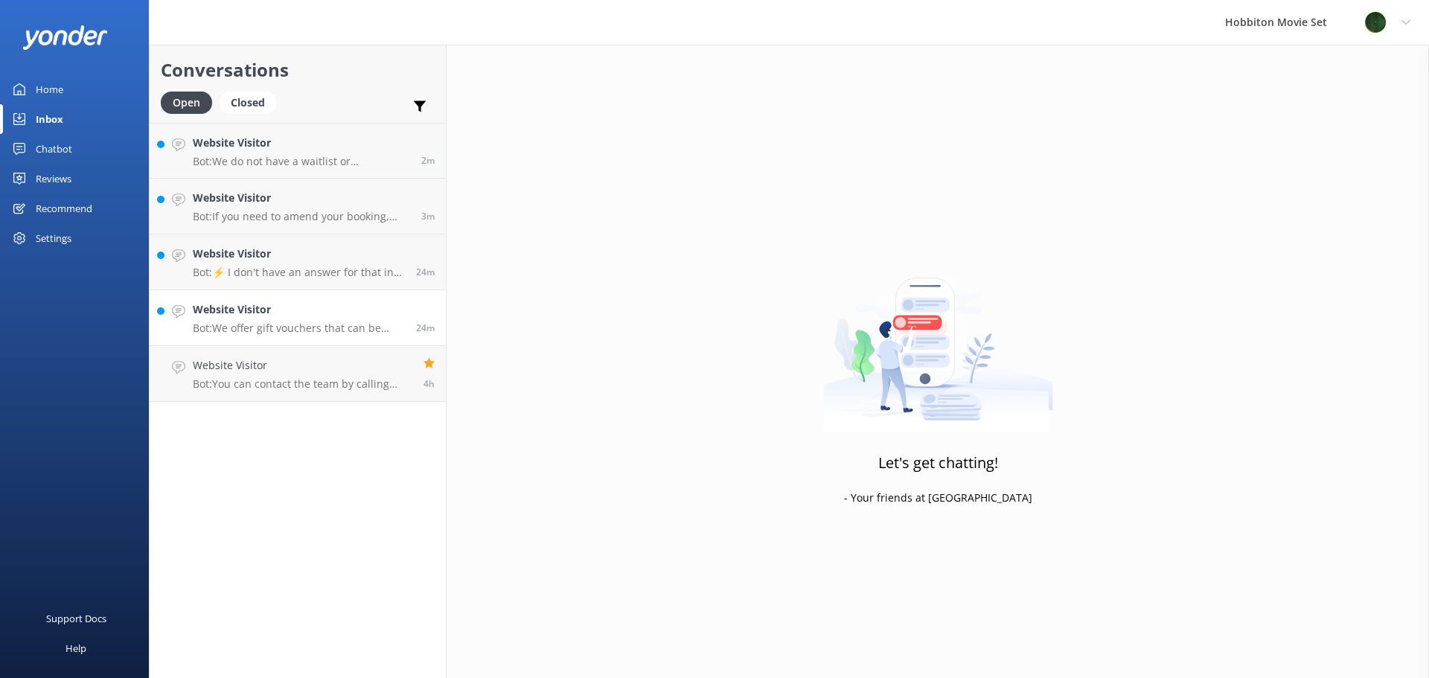
click at [328, 320] on div "Website Visitor Bot: We offer gift vouchers that can be redeemed for our tour e…" at bounding box center [299, 318] width 212 height 33
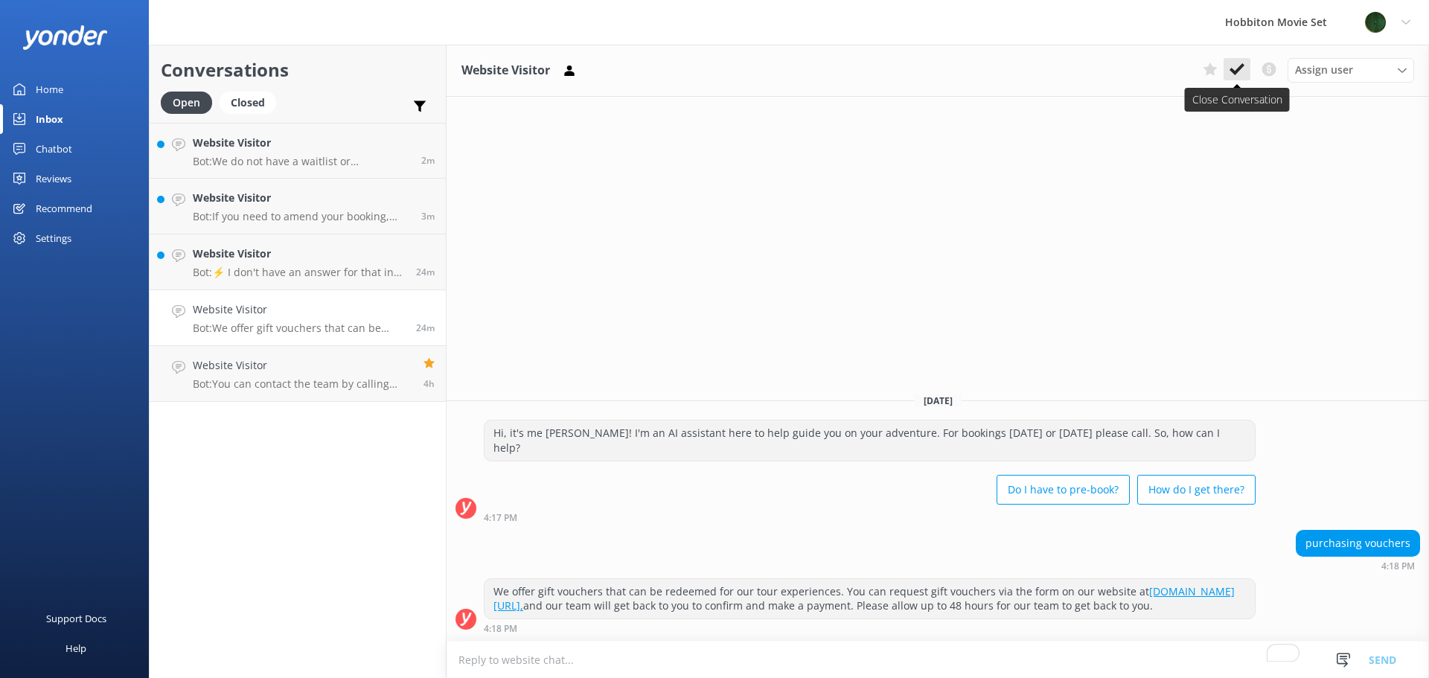
click at [1235, 80] on button at bounding box center [1237, 69] width 27 height 22
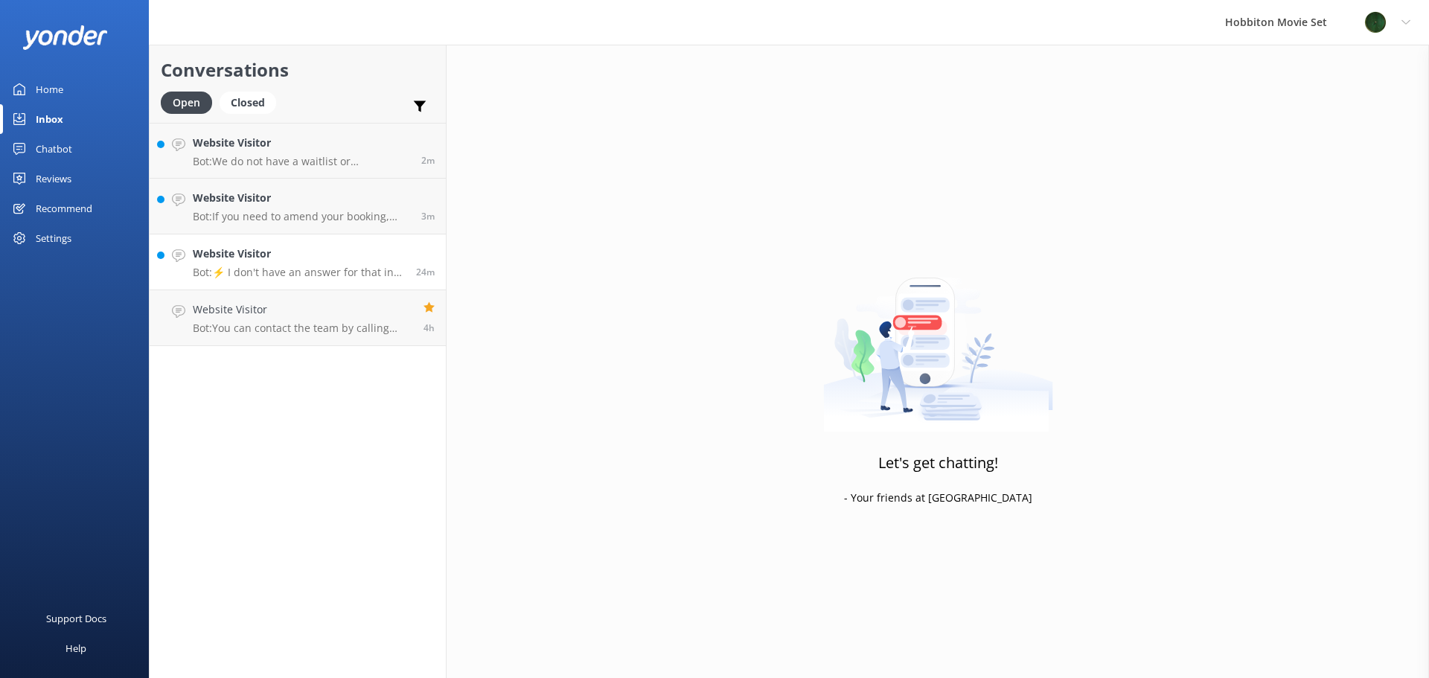
click at [353, 279] on link "Website Visitor Bot: ⚡ I don't have an answer for that in my knowledge base. Pl…" at bounding box center [298, 263] width 296 height 56
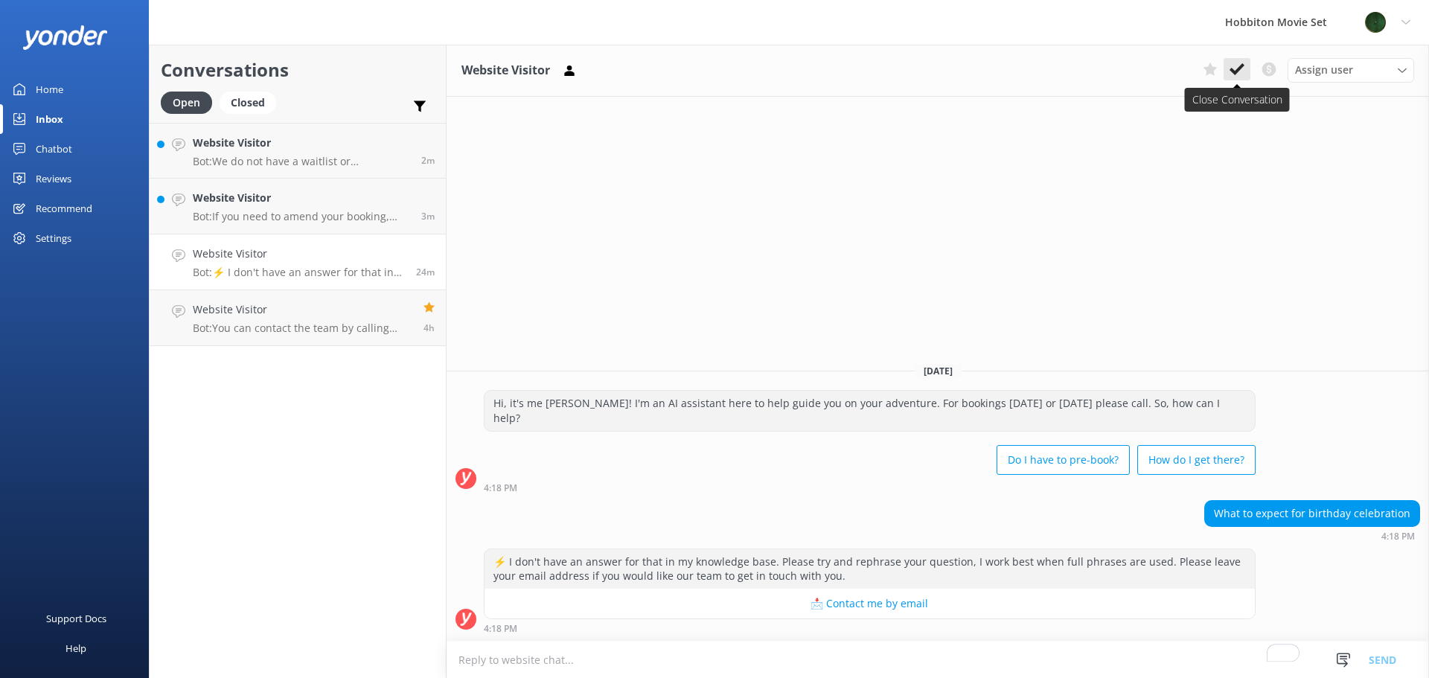
click at [1234, 72] on use at bounding box center [1237, 69] width 15 height 12
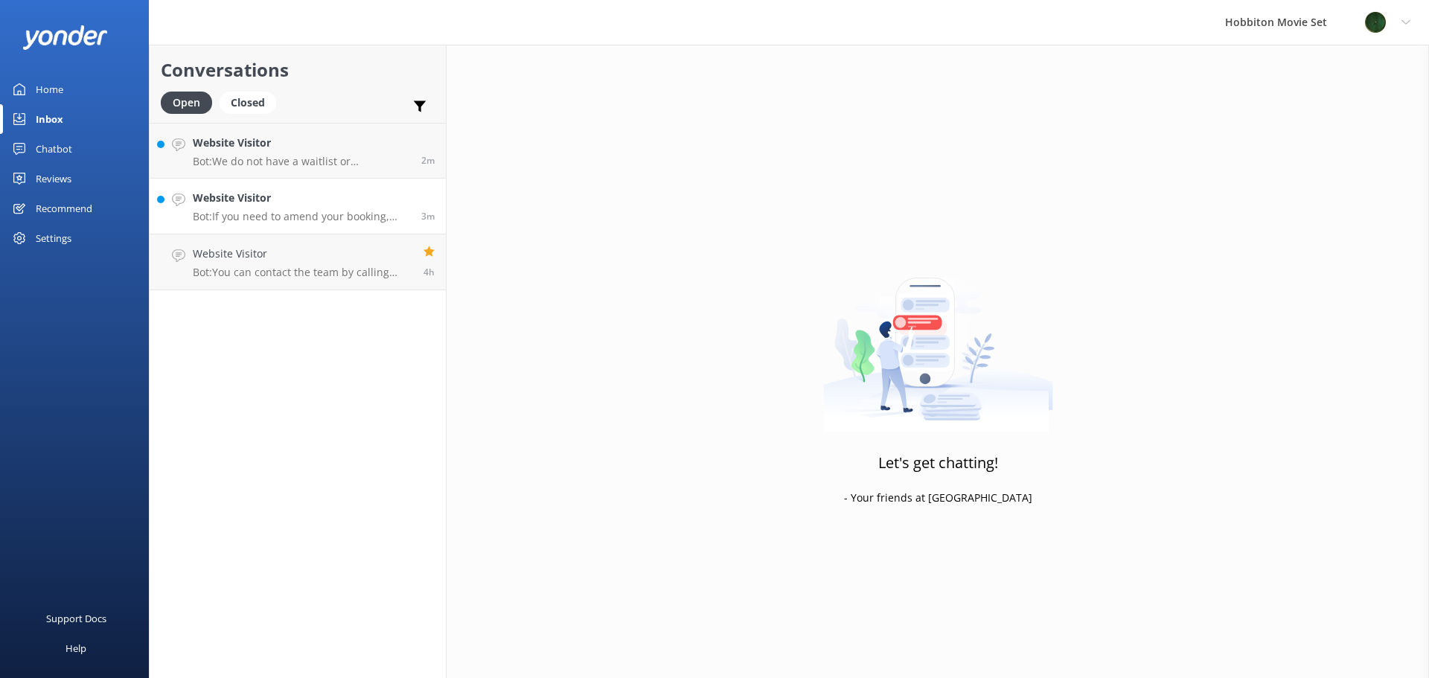
click at [305, 191] on h4 "Website Visitor" at bounding box center [301, 198] width 217 height 16
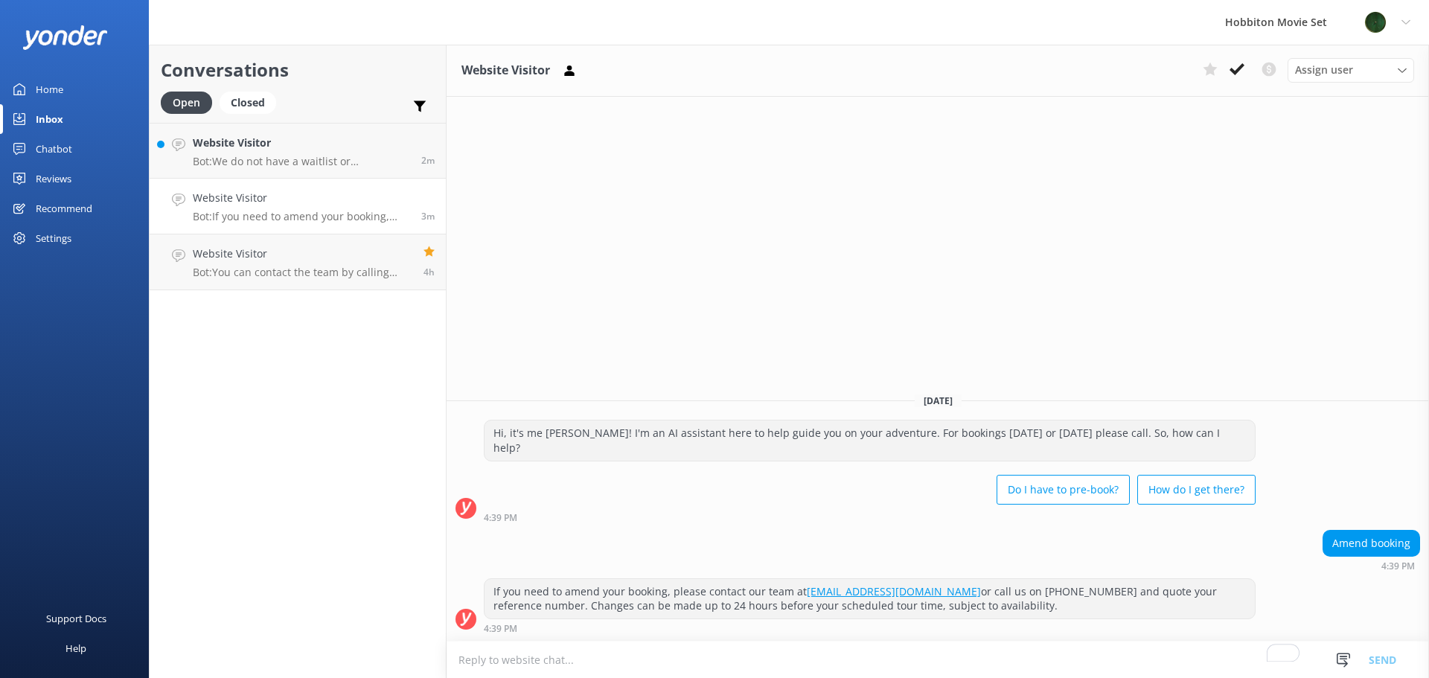
click at [1240, 71] on icon at bounding box center [1237, 69] width 15 height 15
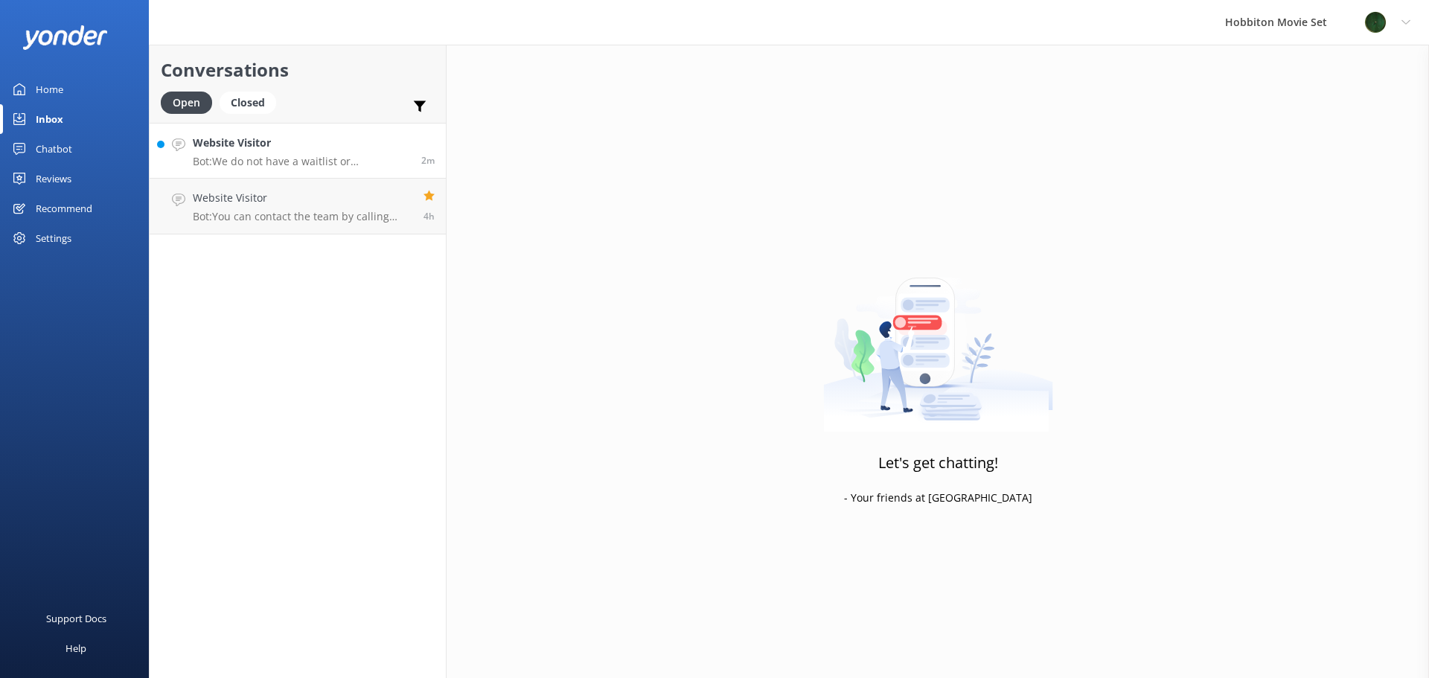
click at [338, 167] on p "Bot: We do not have a waitlist or cancellation list for our standard tours or T…" at bounding box center [301, 161] width 217 height 13
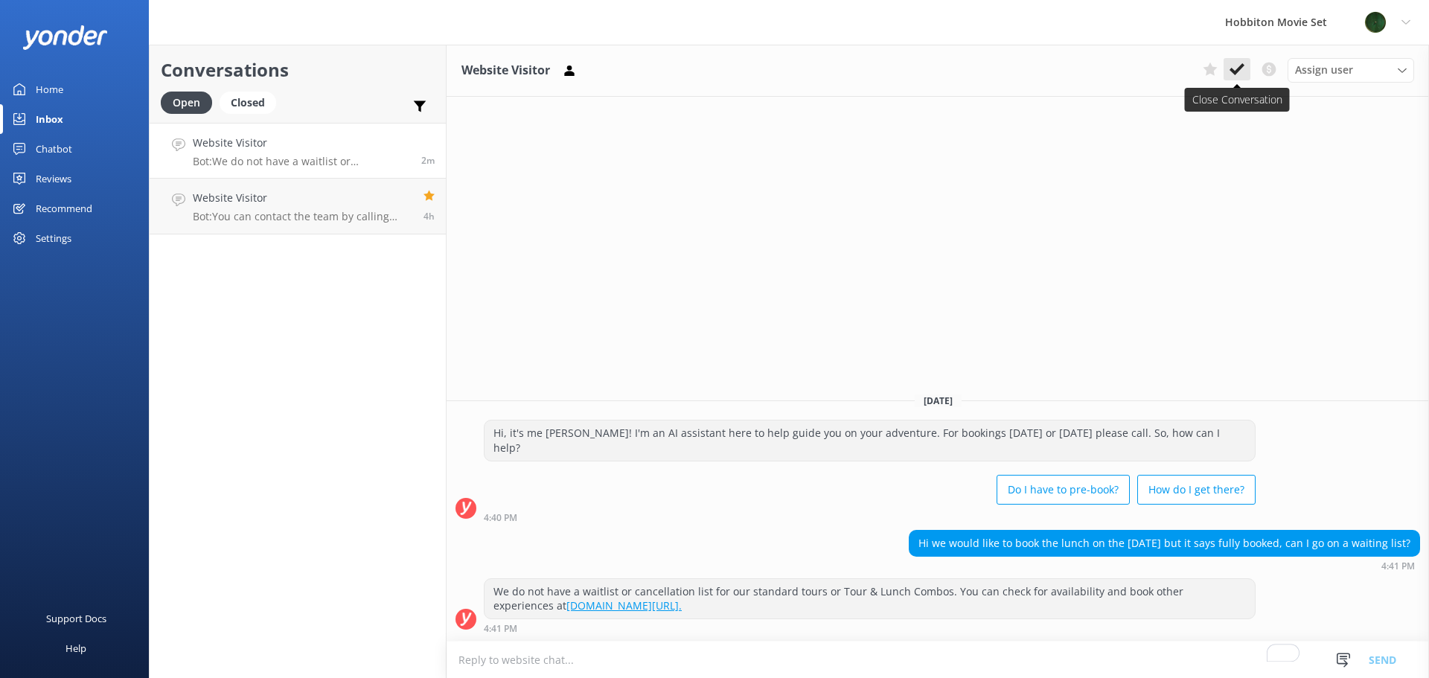
click at [1232, 69] on use at bounding box center [1237, 69] width 15 height 12
